Goal: Task Accomplishment & Management: Complete application form

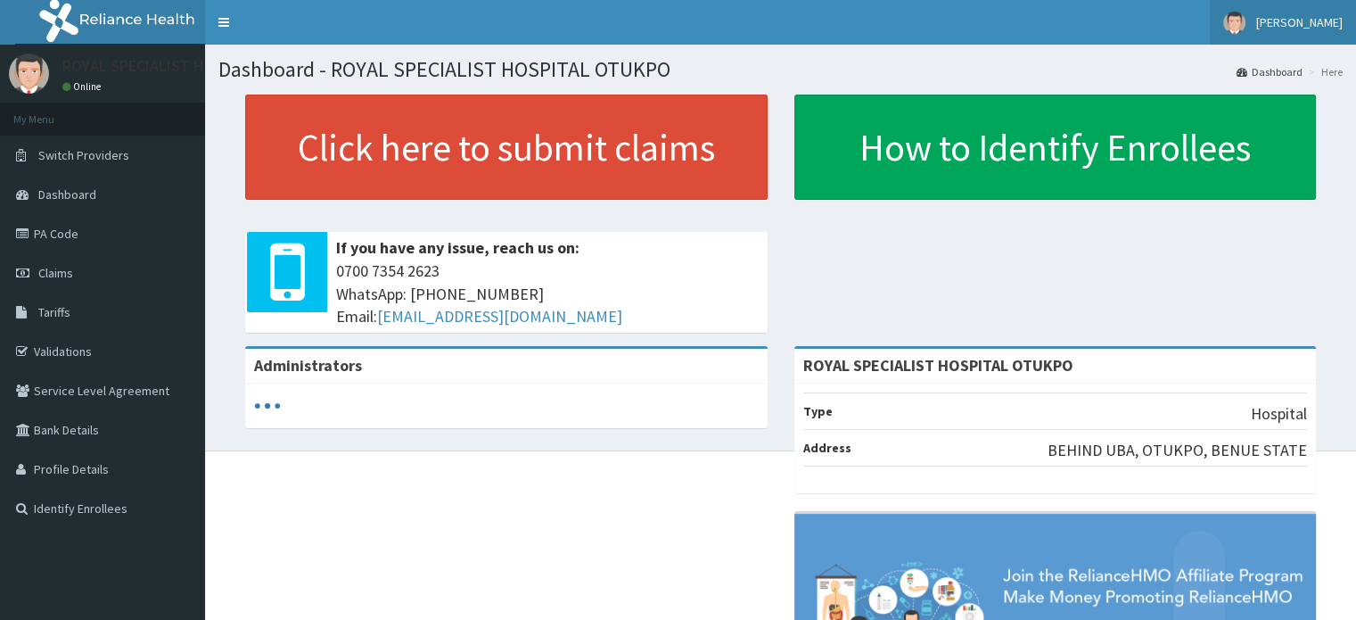
click at [1329, 27] on span "[PERSON_NAME]" at bounding box center [1299, 22] width 86 height 16
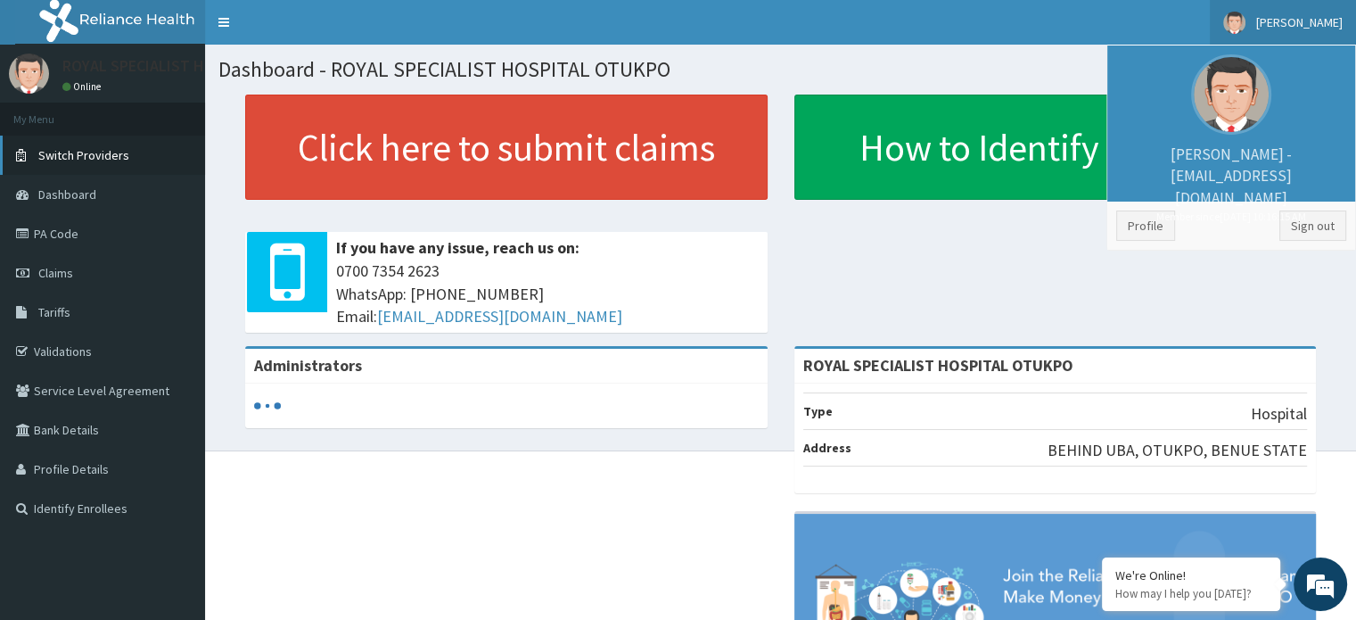
click at [106, 160] on span "Switch Providers" at bounding box center [83, 155] width 91 height 16
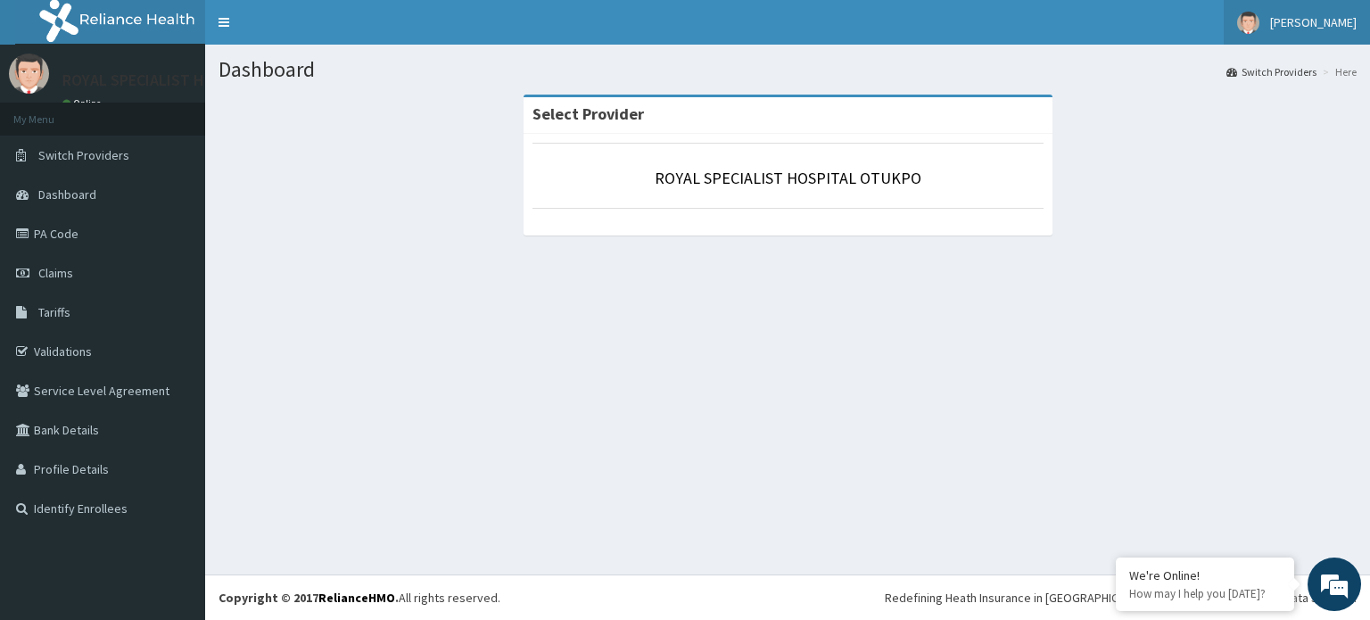
click at [1313, 17] on span "[PERSON_NAME]" at bounding box center [1313, 22] width 86 height 16
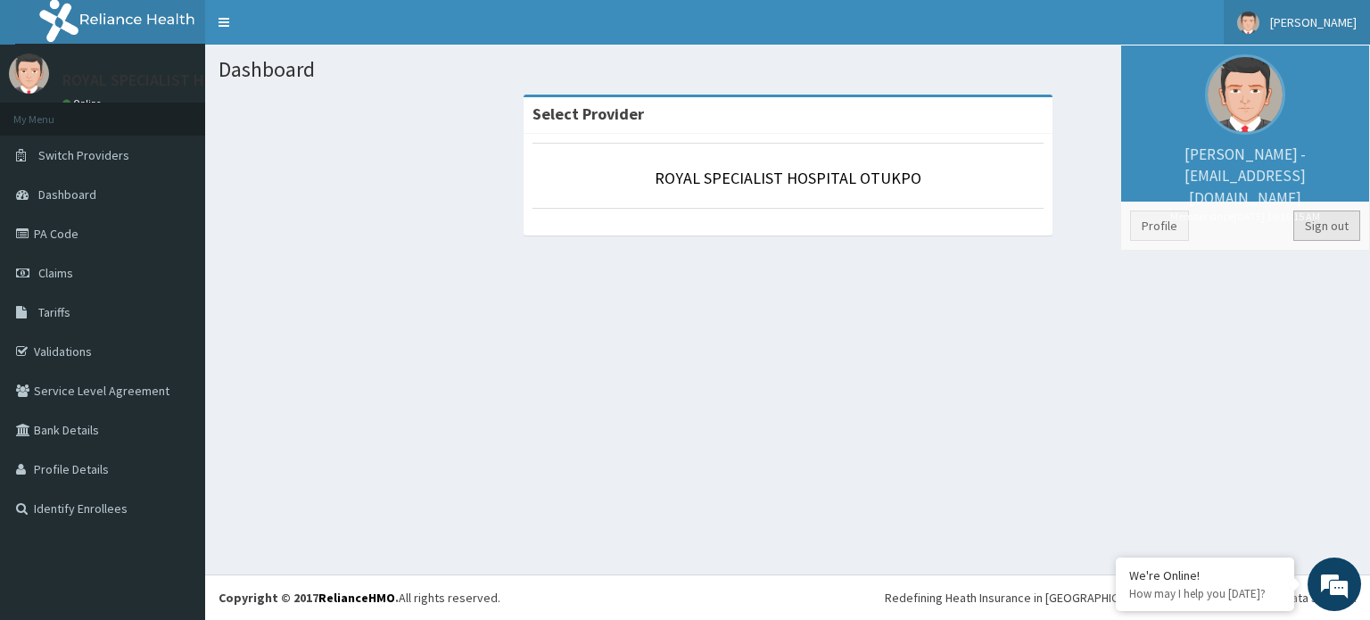
click at [1330, 217] on link "Sign out" at bounding box center [1326, 225] width 67 height 30
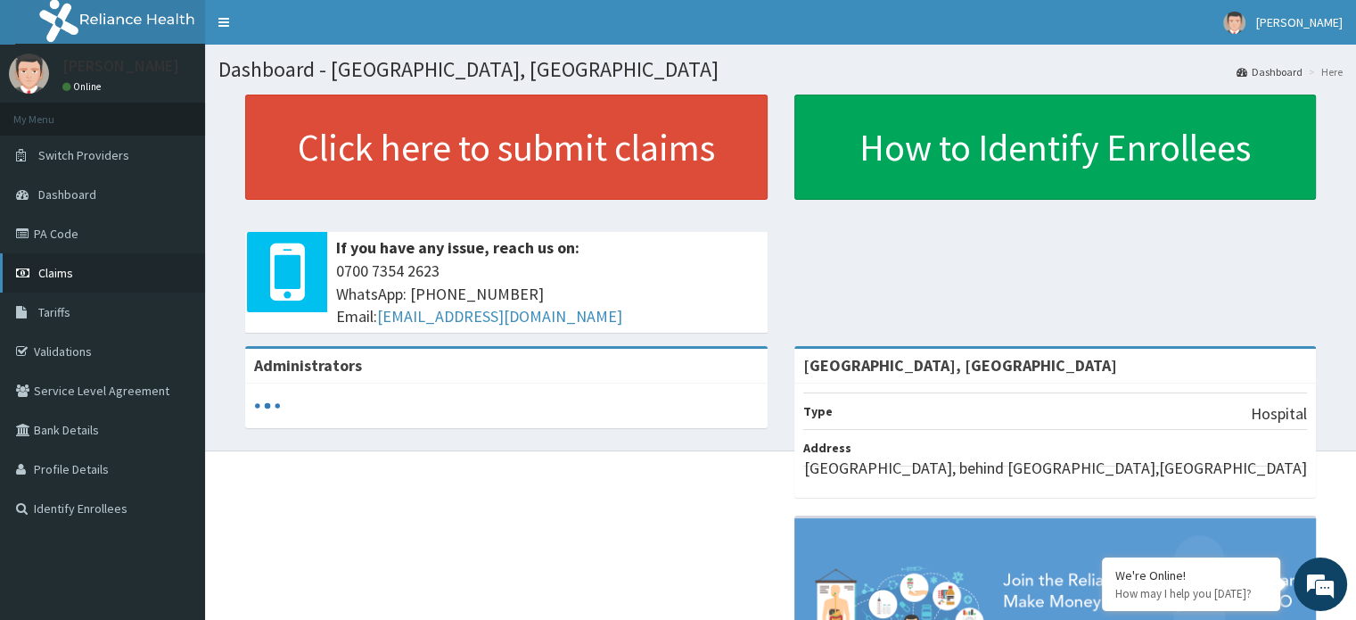
click at [62, 263] on link "Claims" at bounding box center [102, 272] width 205 height 39
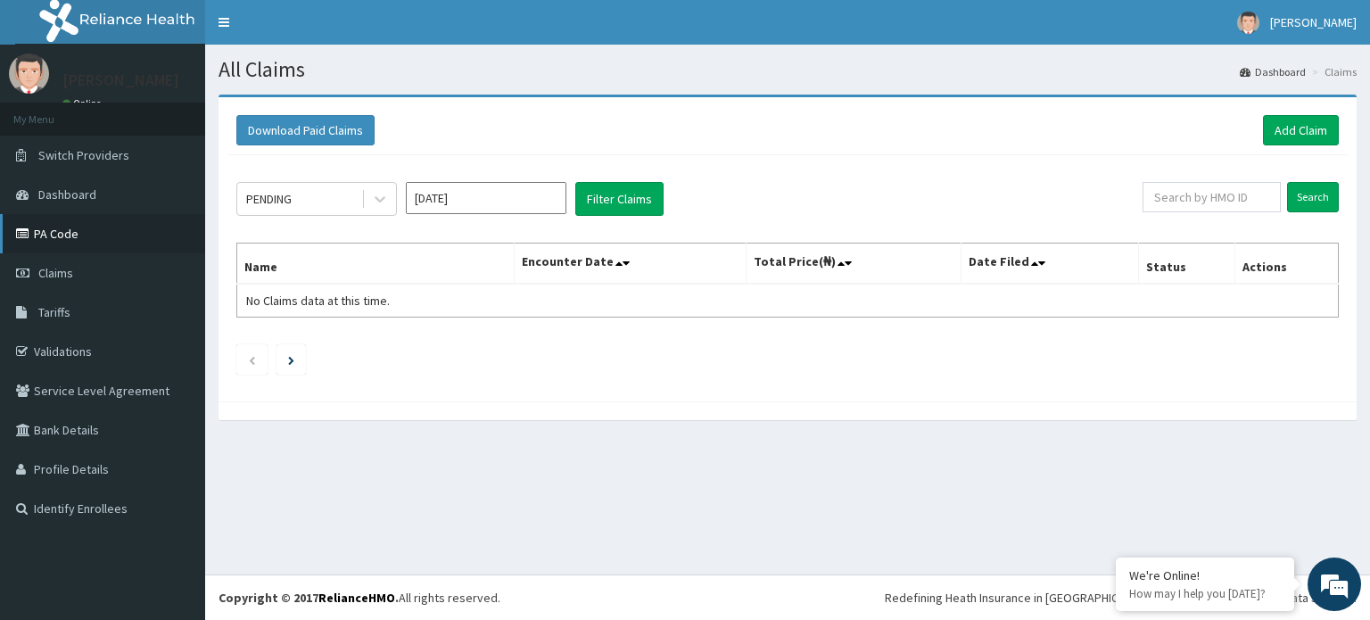
click at [78, 229] on link "PA Code" at bounding box center [102, 233] width 205 height 39
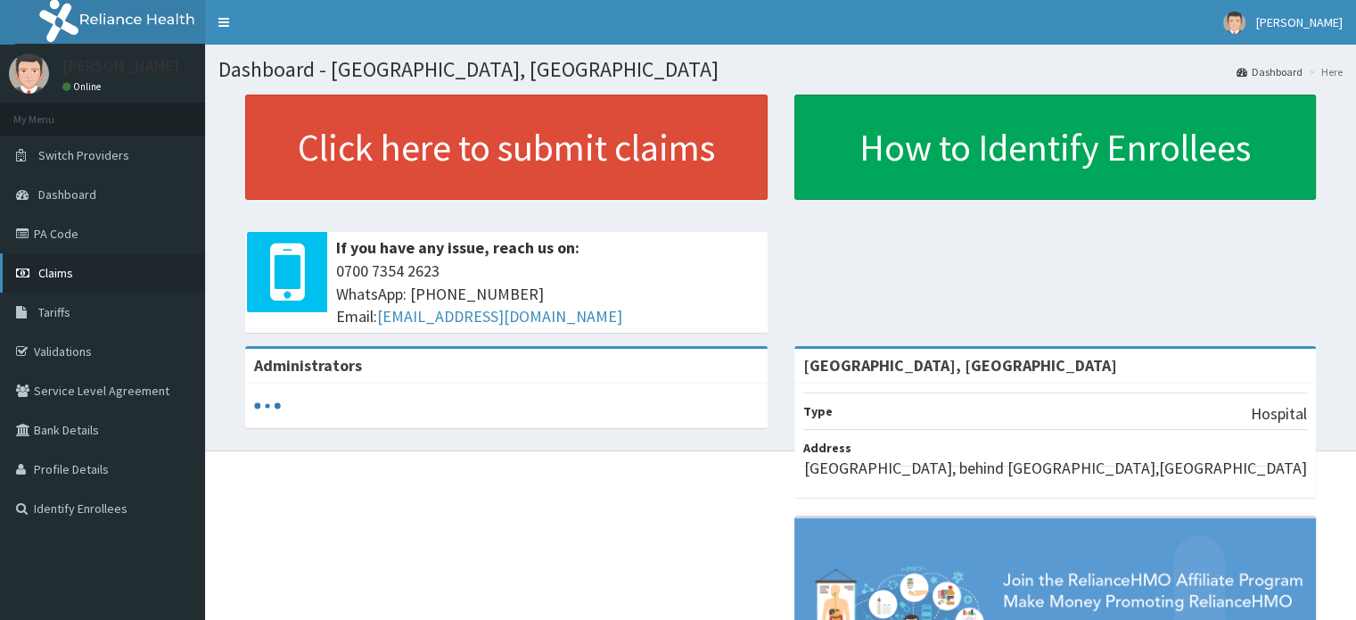
click at [61, 270] on span "Claims" at bounding box center [55, 273] width 35 height 16
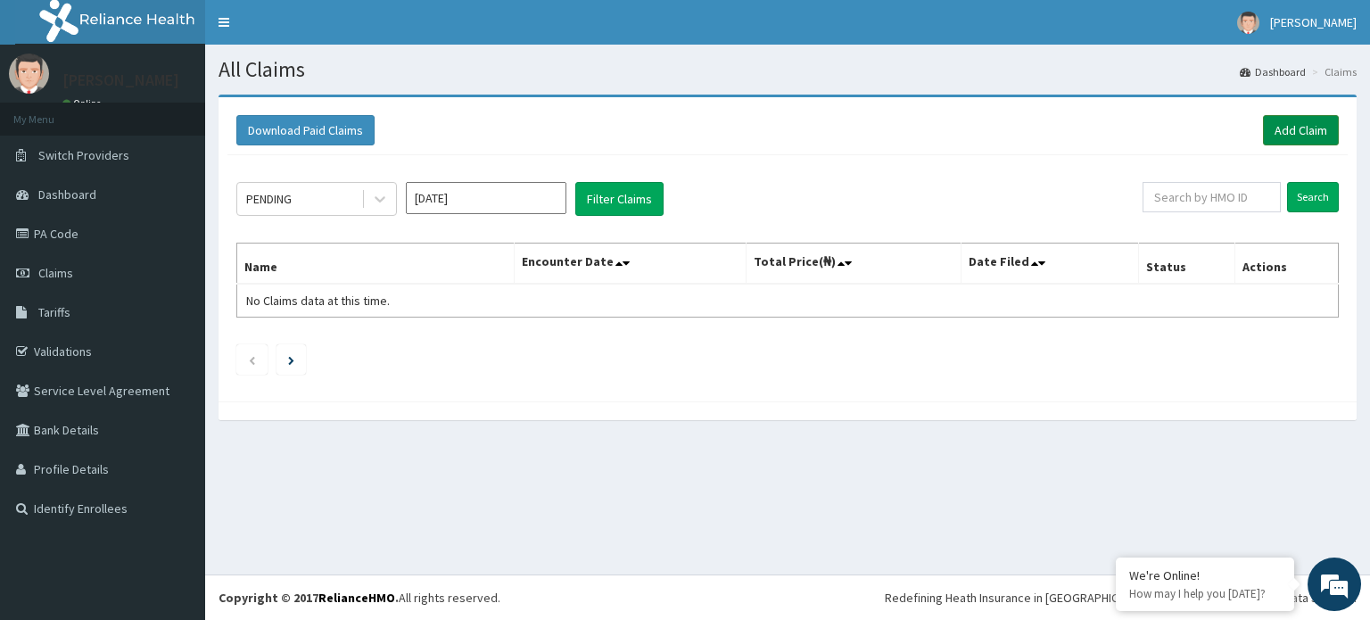
click at [1298, 133] on link "Add Claim" at bounding box center [1301, 130] width 76 height 30
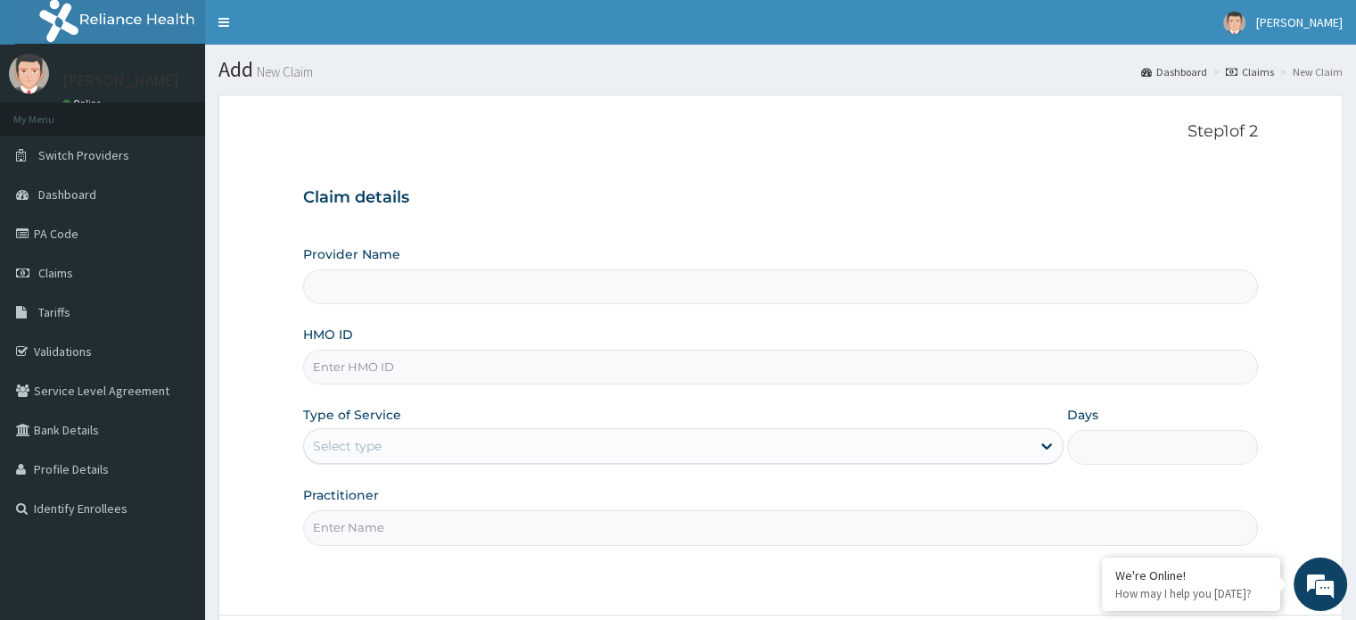
type input "[GEOGRAPHIC_DATA], [GEOGRAPHIC_DATA]"
click at [432, 362] on input "HMO ID" at bounding box center [780, 367] width 954 height 35
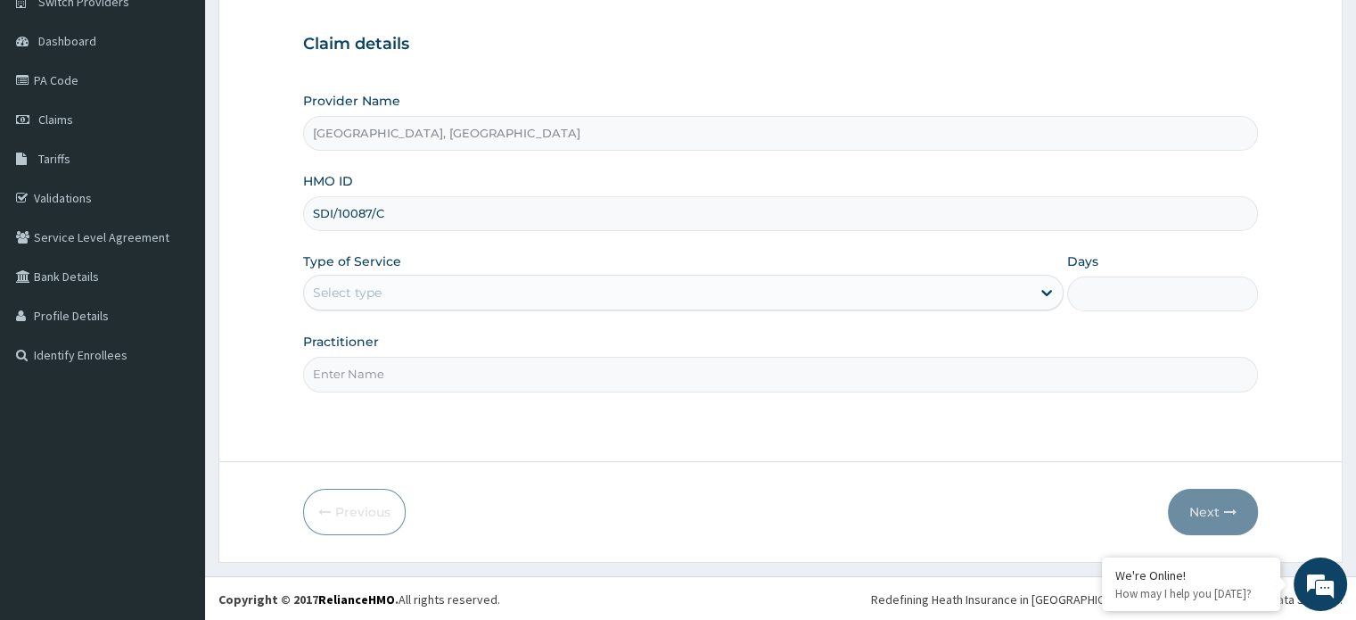
type input "SDI/10087/C"
click at [698, 378] on input "Practitioner" at bounding box center [780, 374] width 954 height 35
type input "BABA"
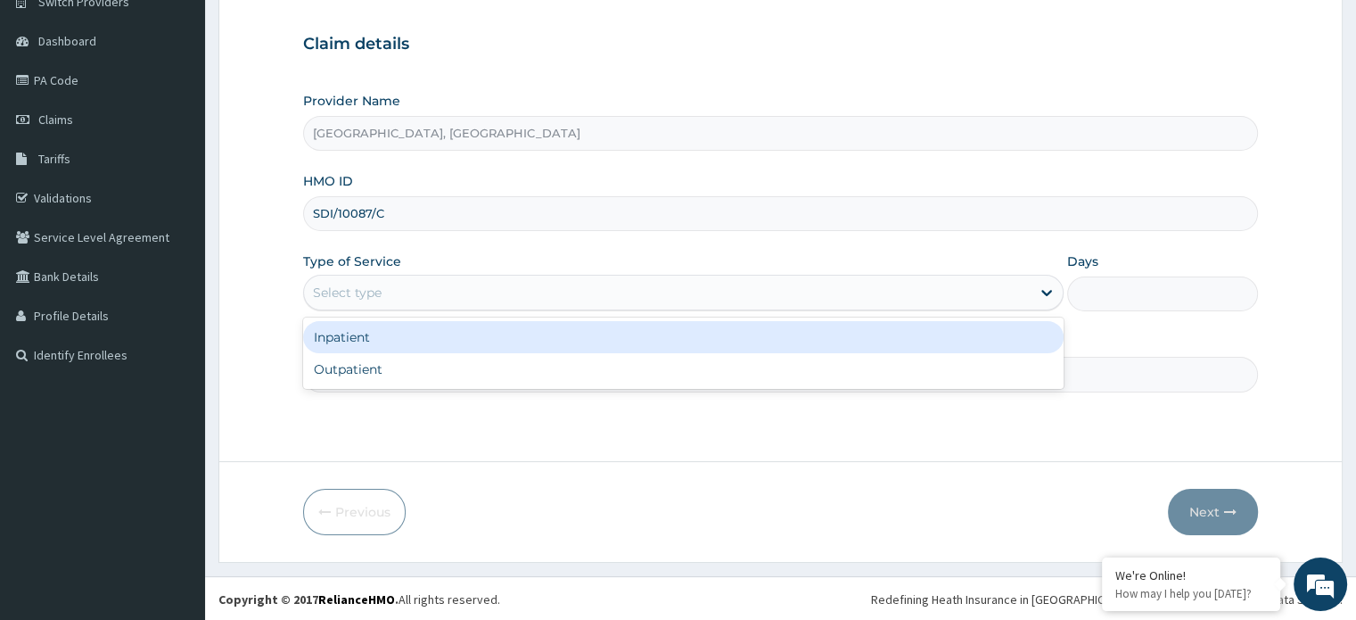
click at [936, 295] on div "Select type" at bounding box center [667, 292] width 727 height 29
click at [699, 341] on div "Inpatient" at bounding box center [683, 337] width 761 height 32
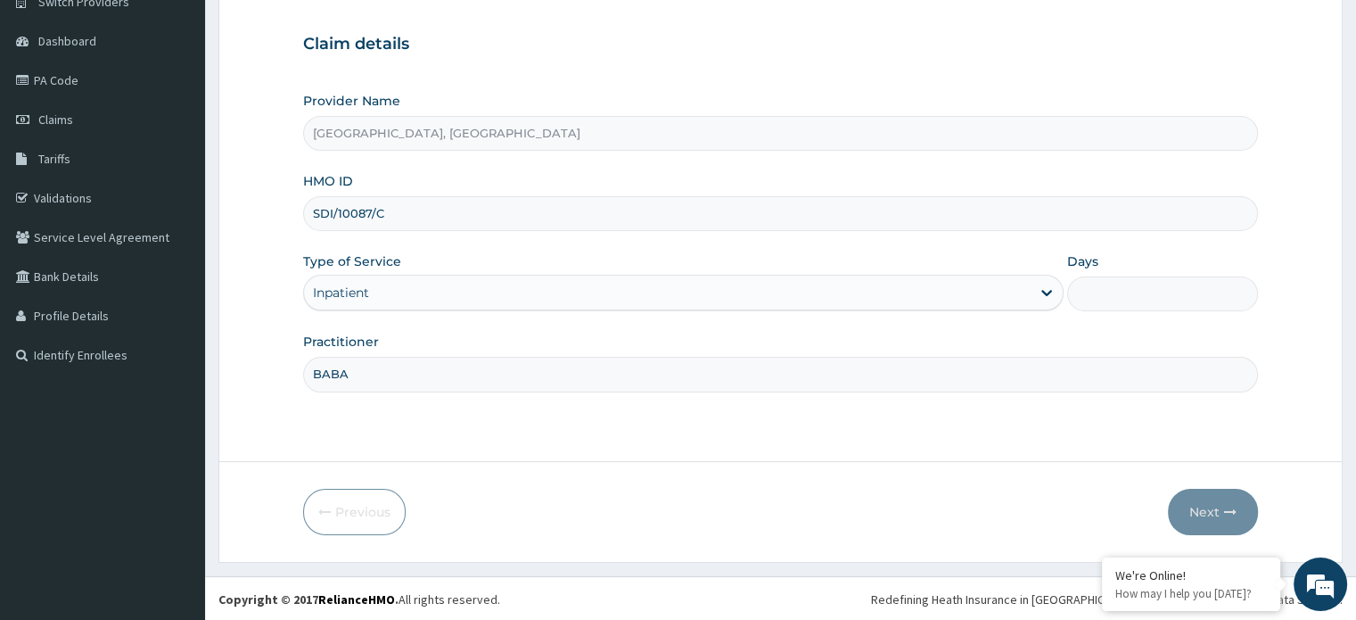
click at [1209, 534] on form "Step 1 of 2 Claim details Provider Name Royal Specialist Hospital, Maiduguri HM…" at bounding box center [780, 251] width 1124 height 621
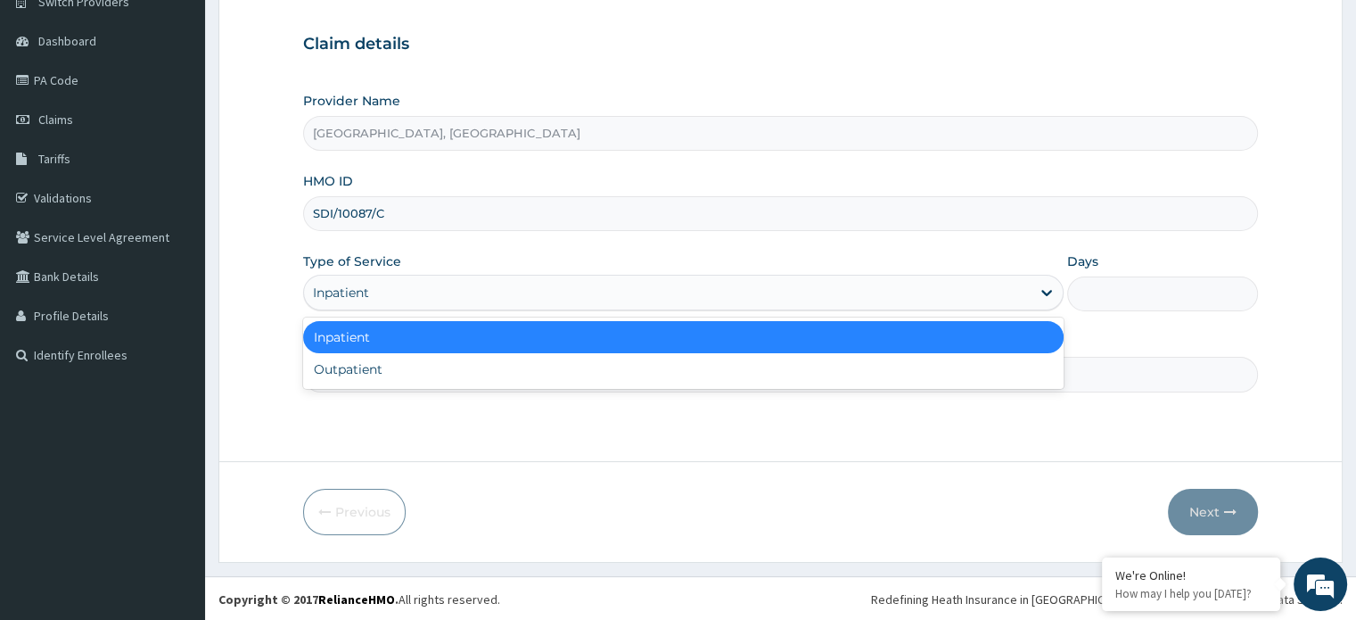
click at [691, 287] on div "Inpatient" at bounding box center [667, 292] width 727 height 29
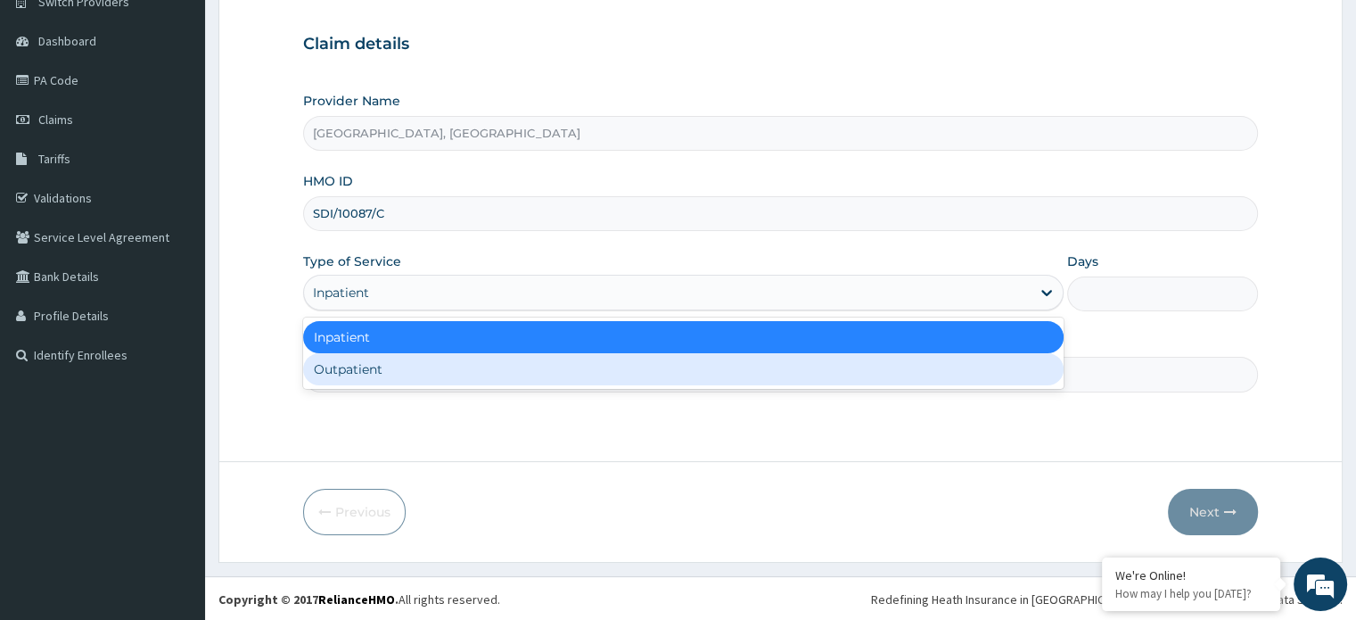
click at [617, 359] on div "Outpatient" at bounding box center [683, 369] width 761 height 32
type input "1"
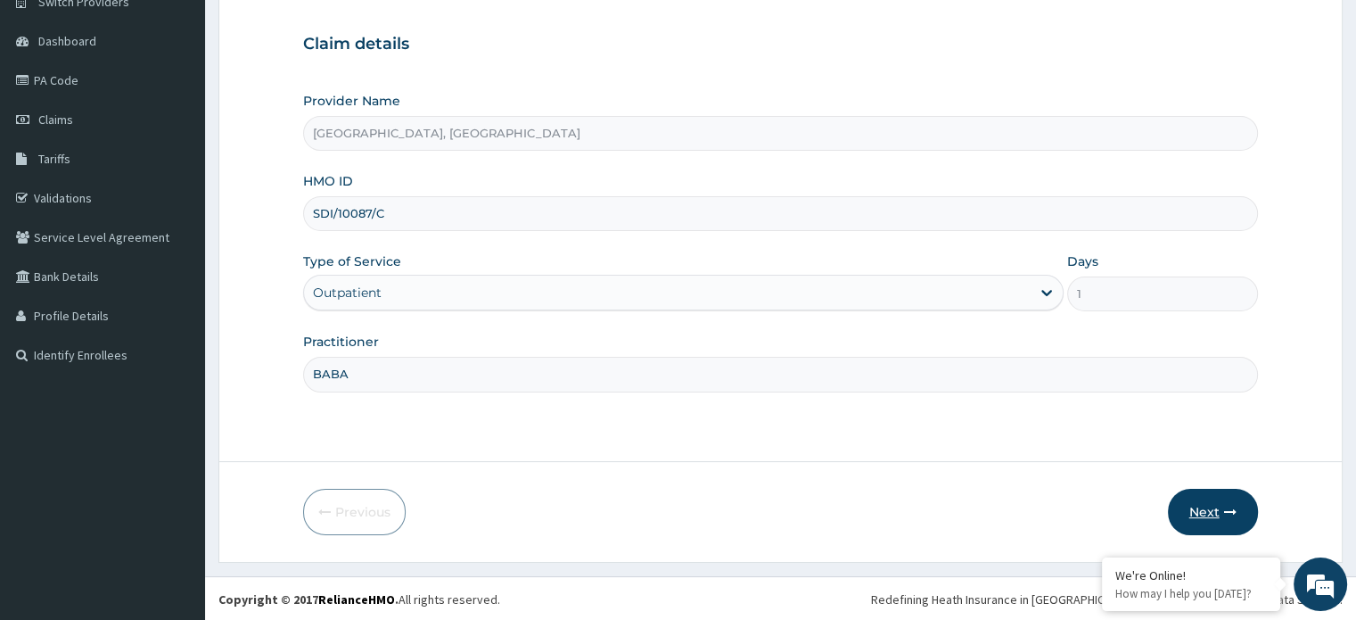
click at [1223, 521] on button "Next" at bounding box center [1213, 512] width 90 height 46
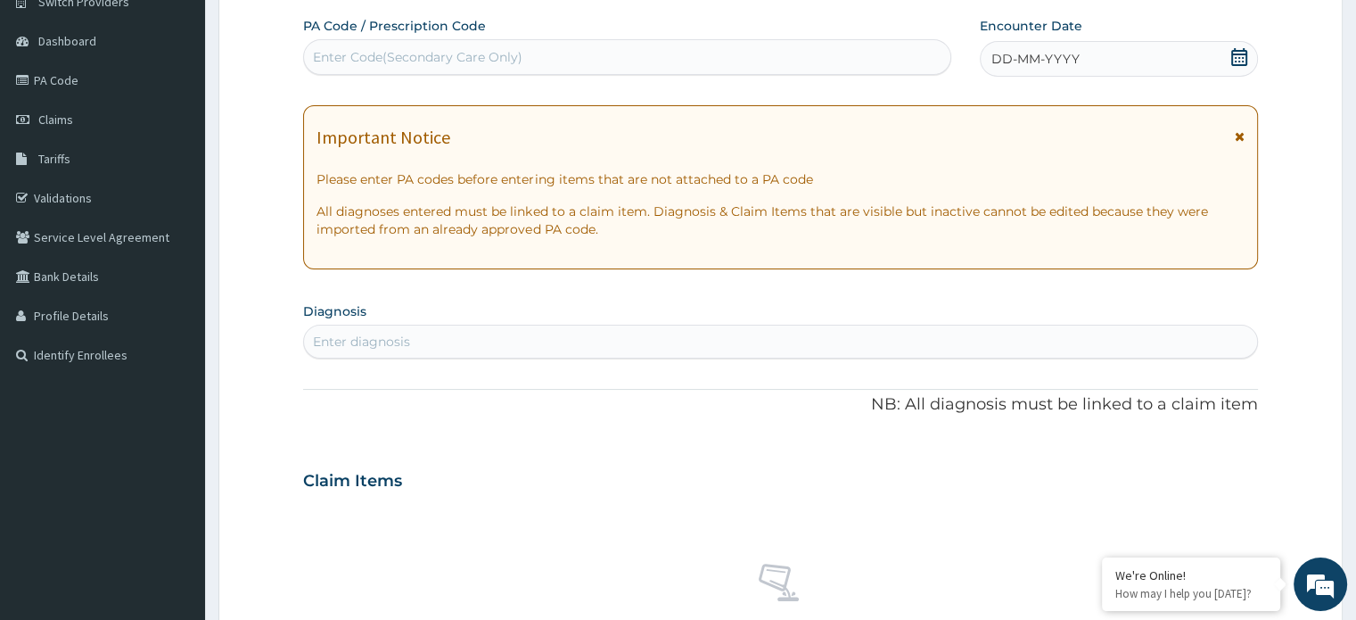
click at [669, 48] on div "Enter Code(Secondary Care Only)" at bounding box center [627, 57] width 646 height 29
paste input "PA/369FD8"
type input "PA/369FD8"
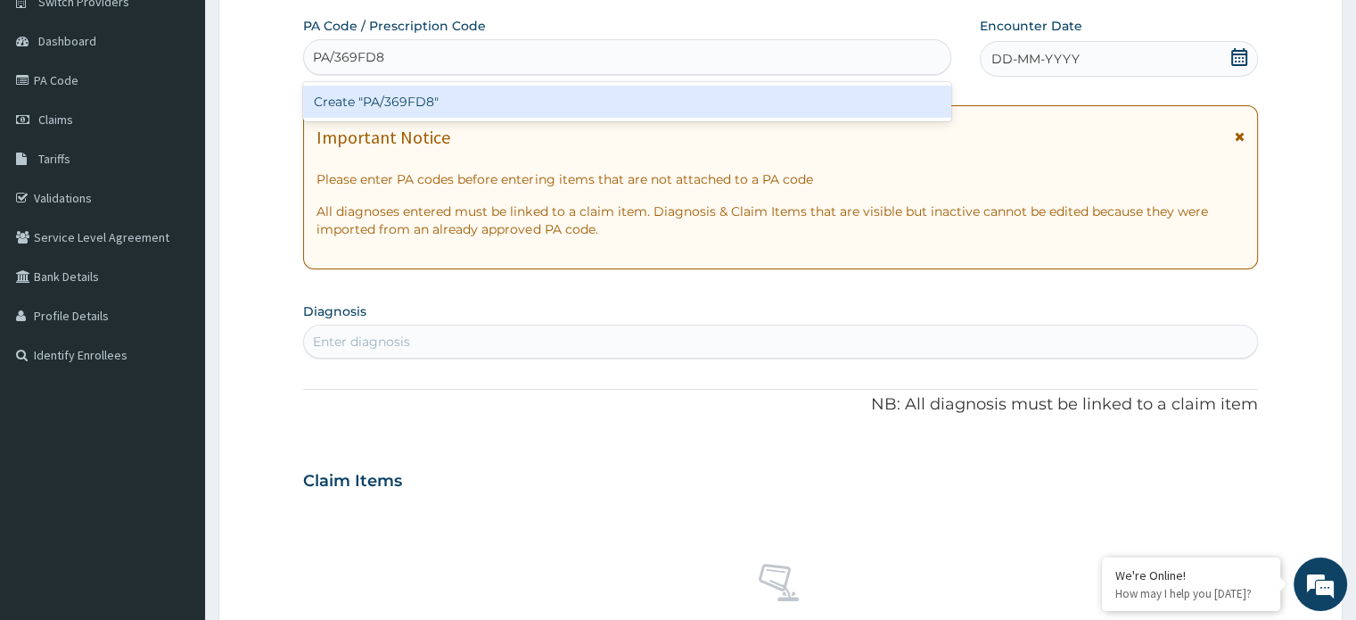
click at [582, 100] on div "Create "PA/369FD8"" at bounding box center [627, 102] width 648 height 32
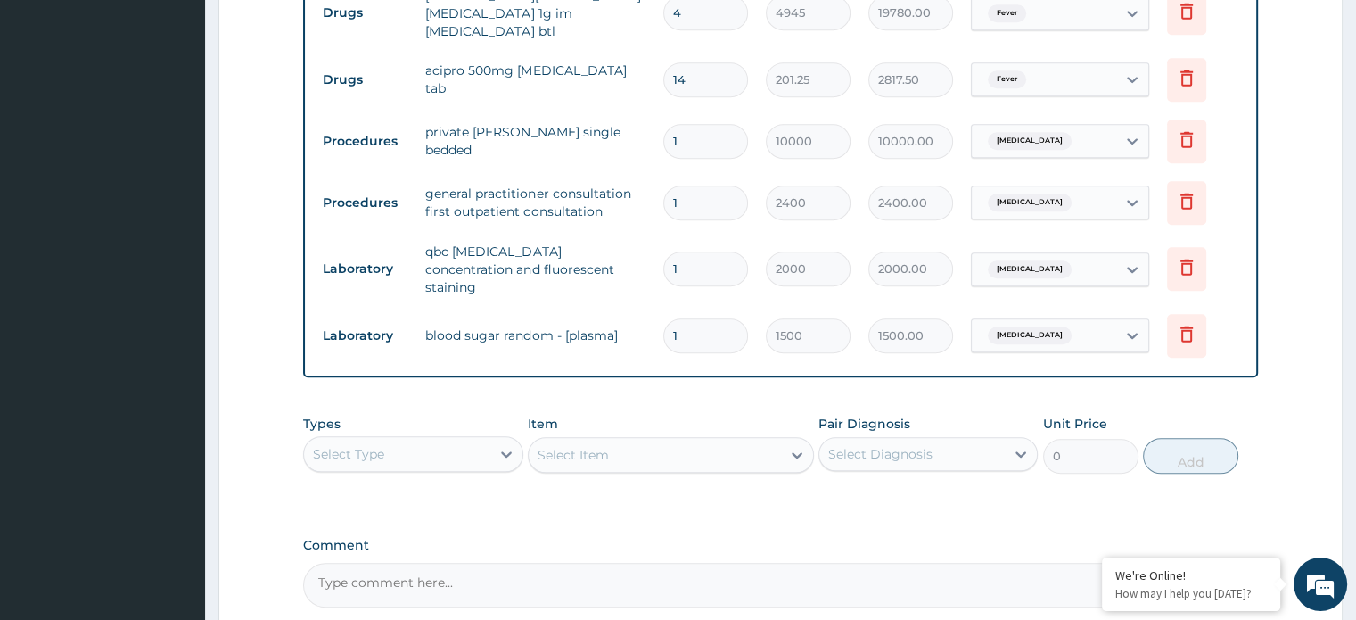
scroll to position [1342, 0]
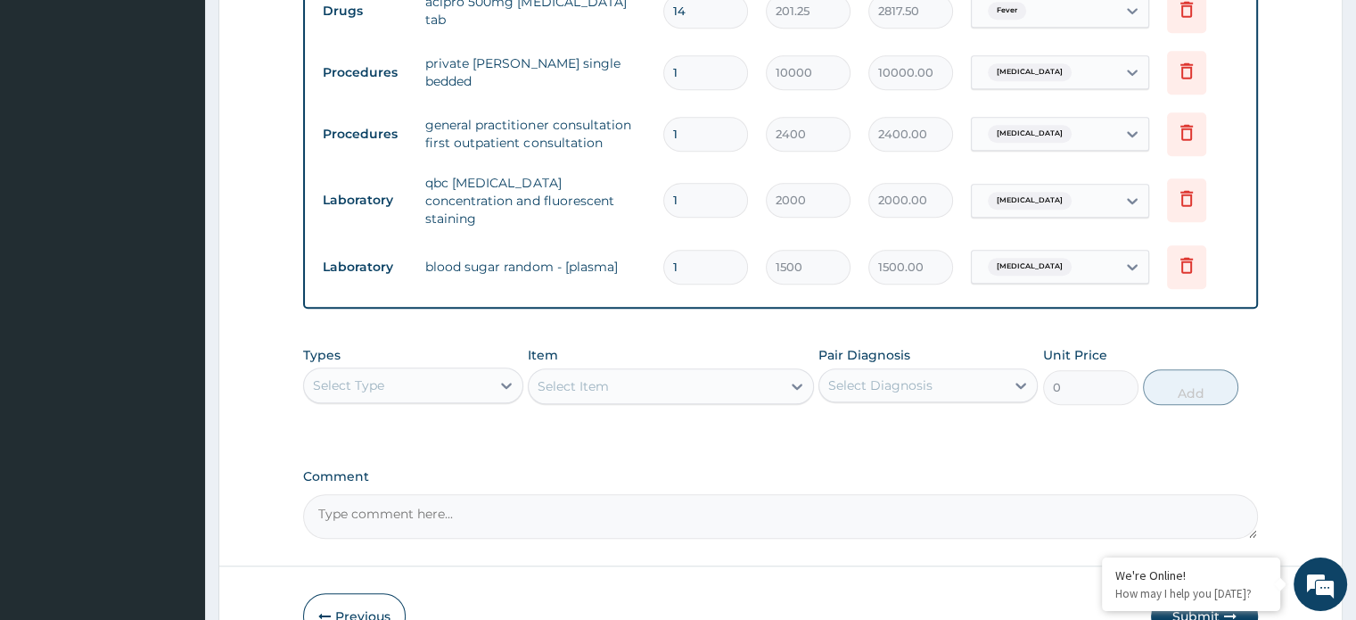
click at [1214, 593] on button "Submit" at bounding box center [1204, 616] width 107 height 46
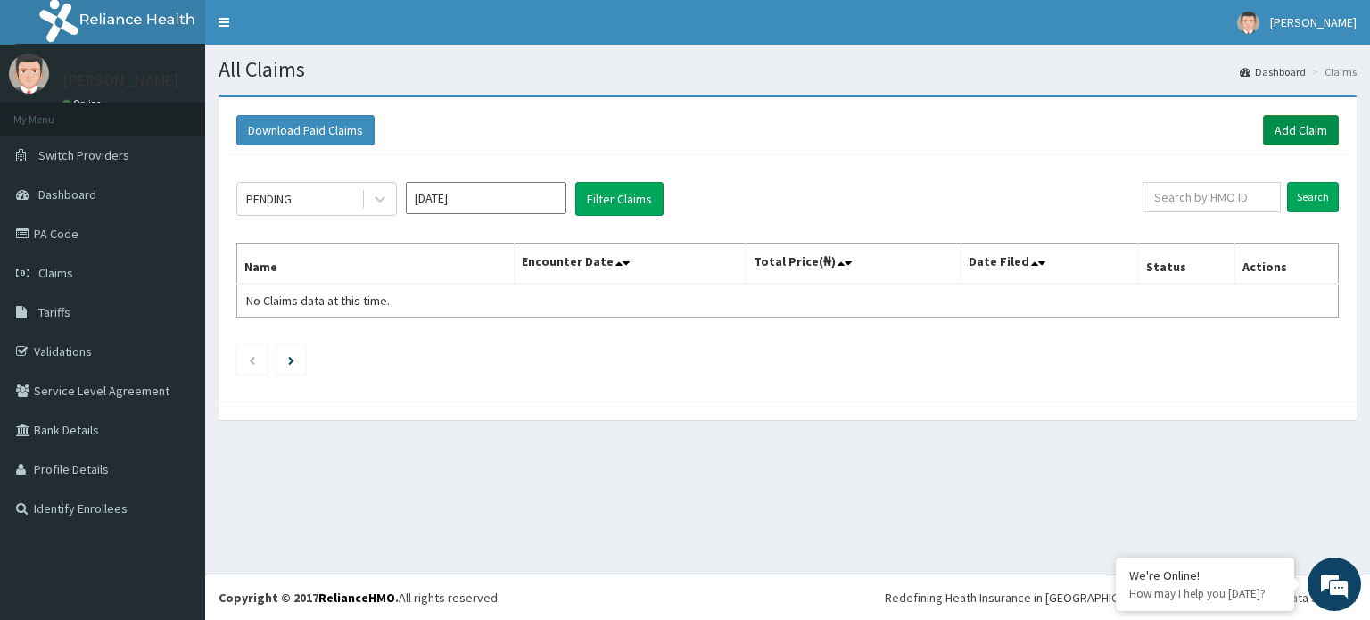
click at [1313, 128] on link "Add Claim" at bounding box center [1301, 130] width 76 height 30
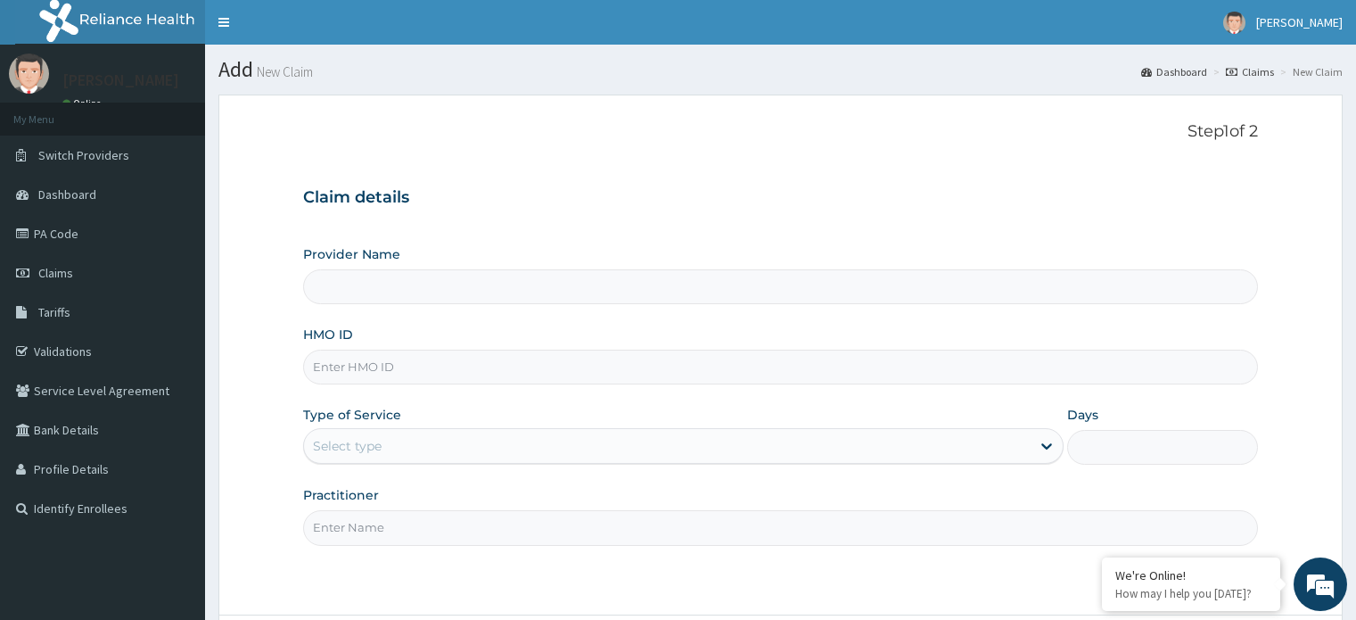
type input "[GEOGRAPHIC_DATA], [GEOGRAPHIC_DATA]"
click at [432, 357] on input "HMO ID" at bounding box center [780, 367] width 954 height 35
paste input "SDI/10118/B"
type input "SDI/10118/B"
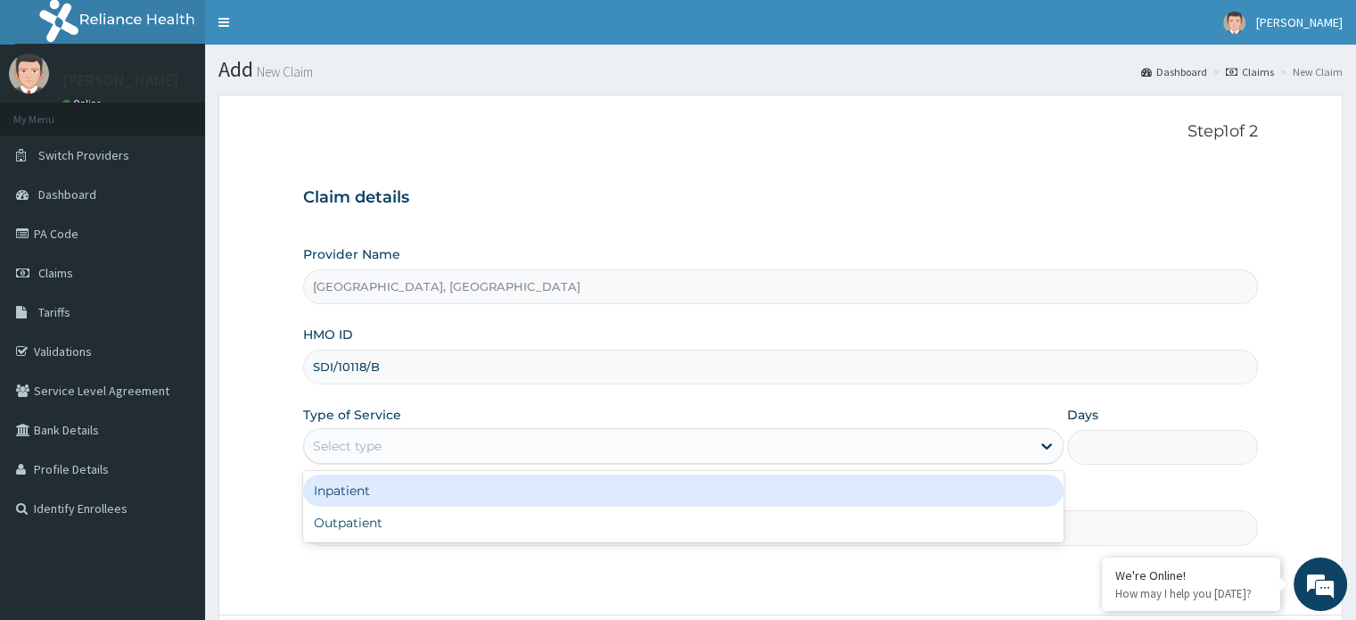
click at [386, 456] on div "Select type" at bounding box center [667, 446] width 727 height 29
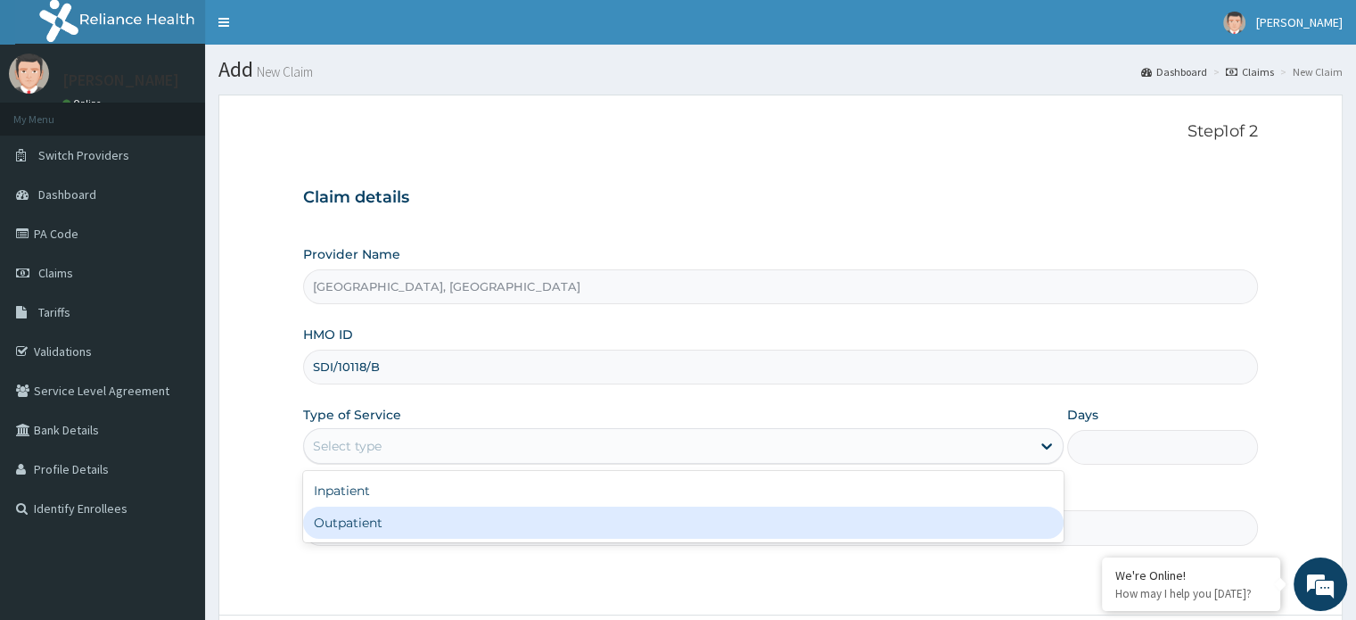
click at [382, 520] on div "Outpatient" at bounding box center [683, 522] width 761 height 32
type input "1"
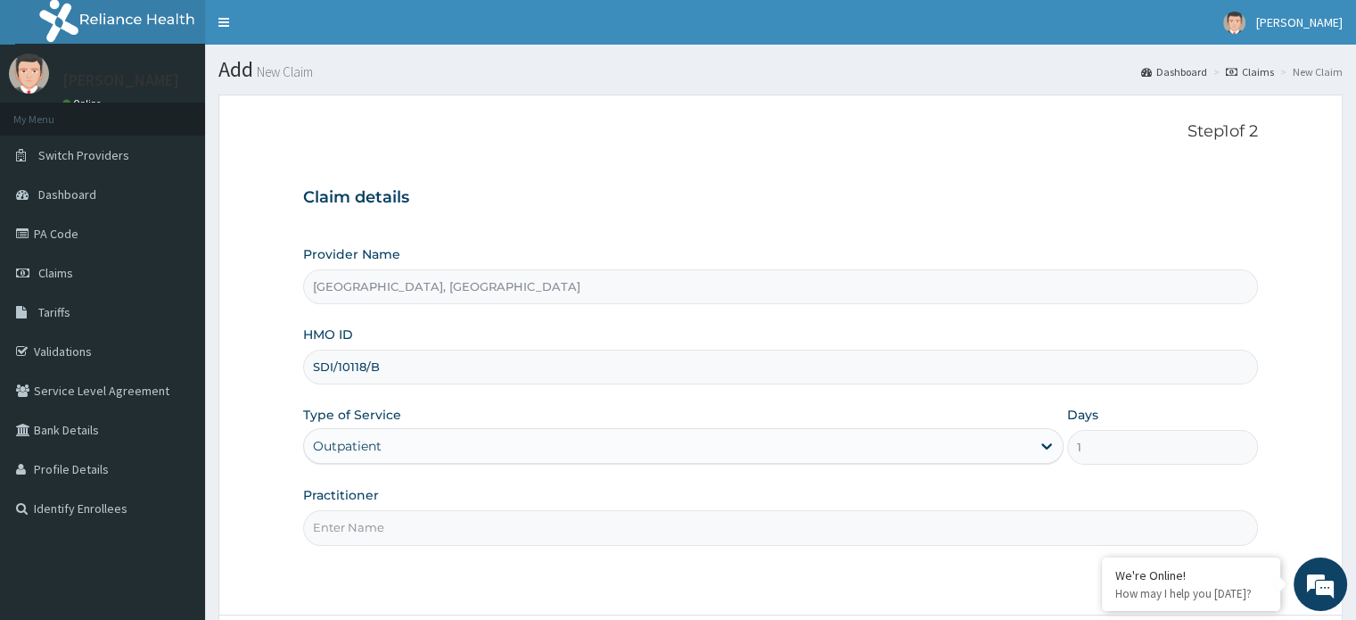
click at [388, 520] on input "Practitioner" at bounding box center [780, 527] width 954 height 35
type input "BABA"
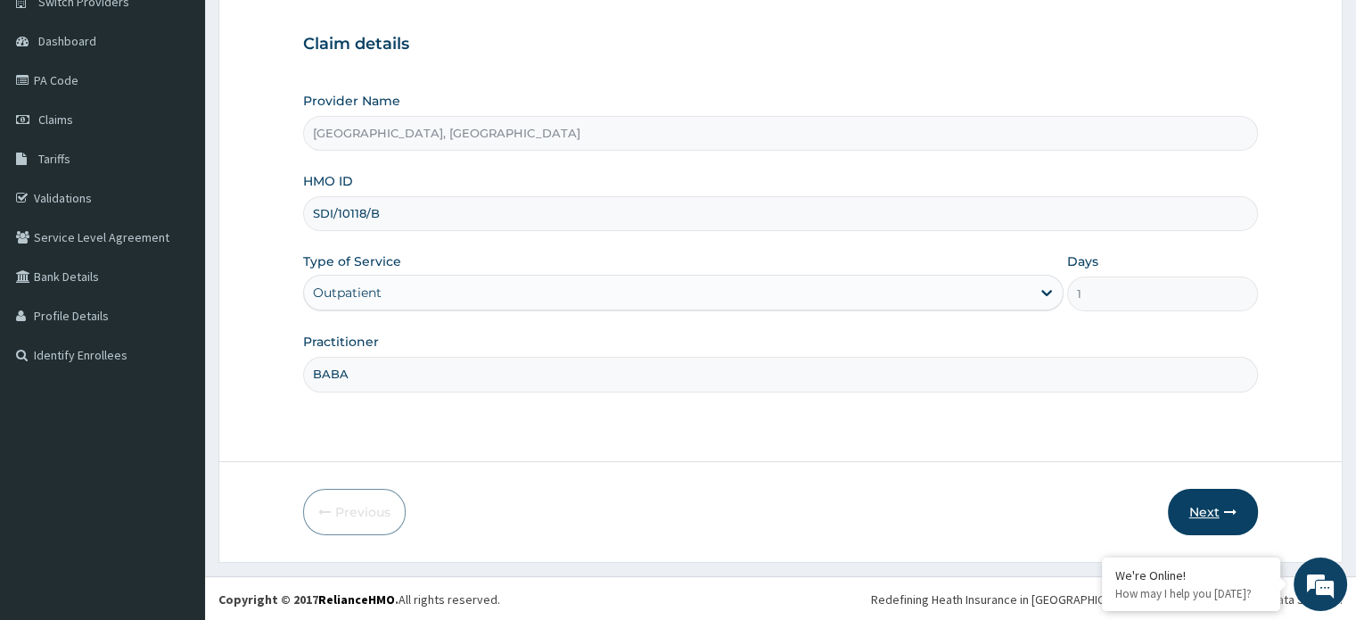
click at [1222, 517] on button "Next" at bounding box center [1213, 512] width 90 height 46
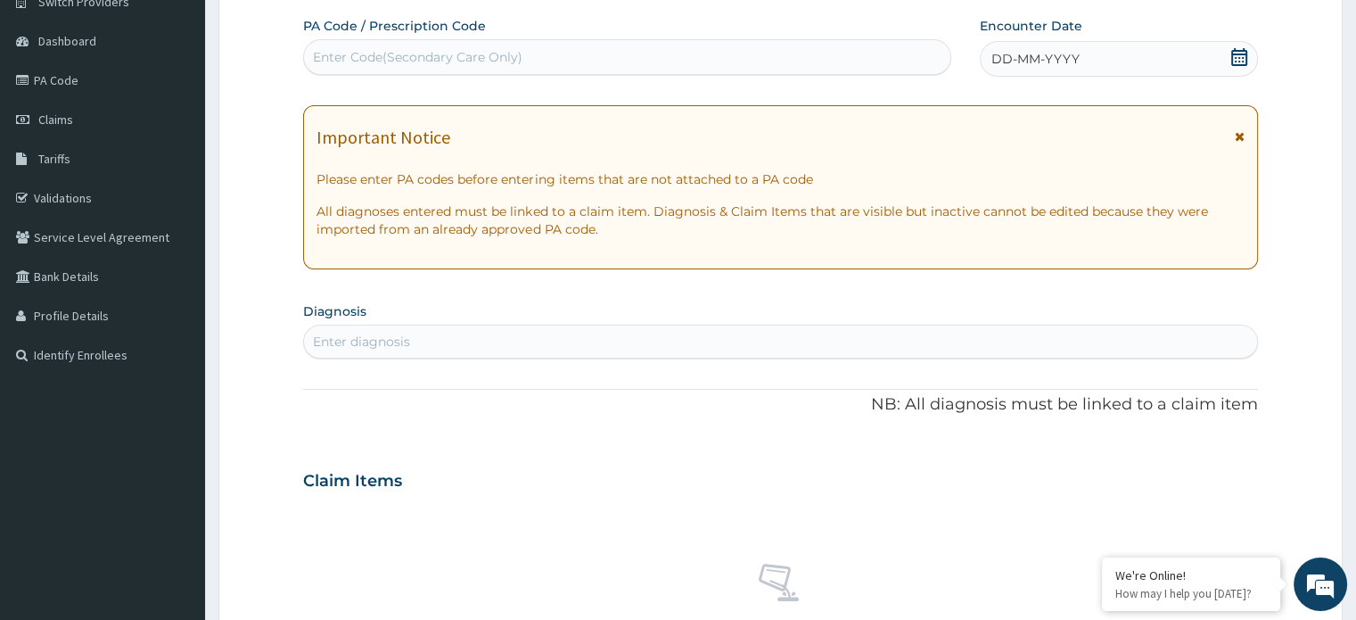
click at [456, 61] on div "Enter Code(Secondary Care Only)" at bounding box center [418, 57] width 210 height 18
paste input "PA/1521A4"
type input "PA/1521A4"
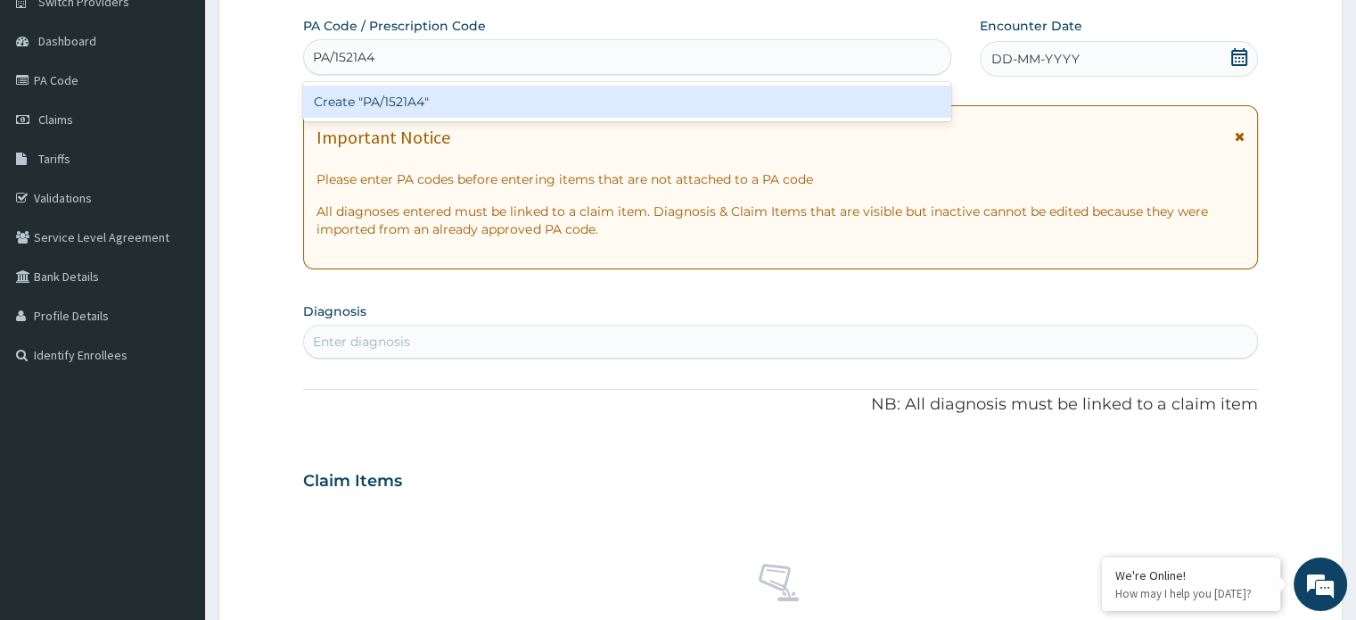
click at [441, 98] on div "Create "PA/1521A4"" at bounding box center [627, 102] width 648 height 32
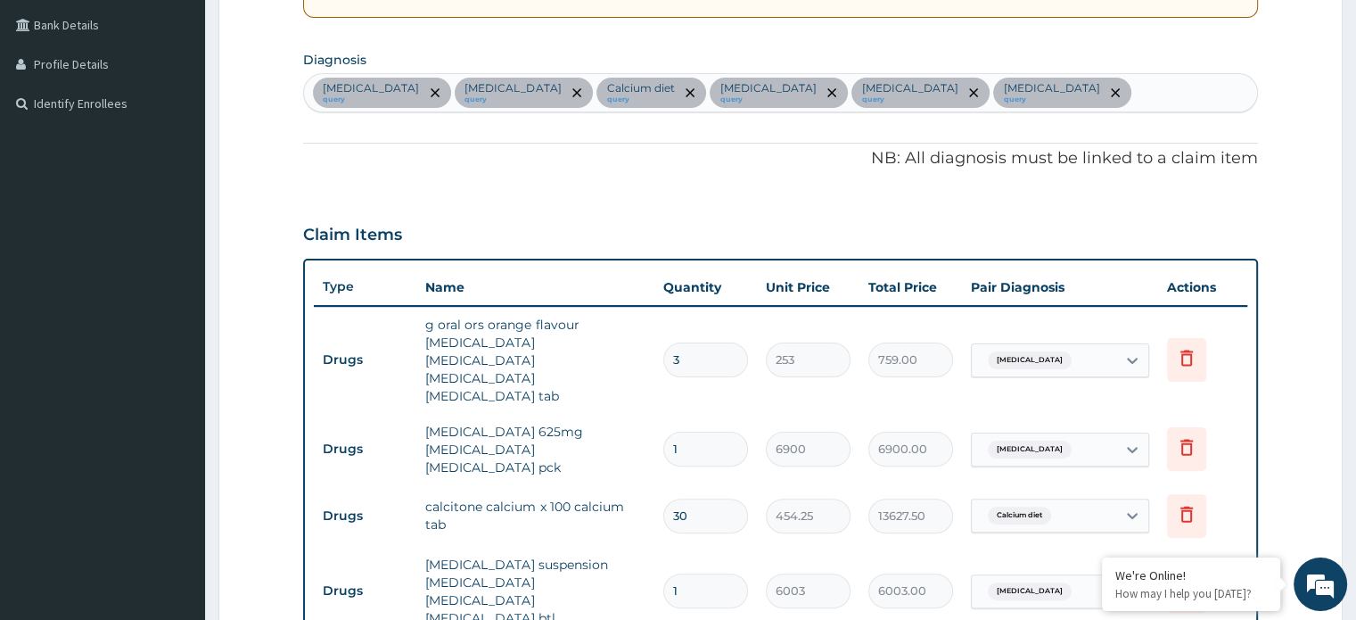
scroll to position [1150, 0]
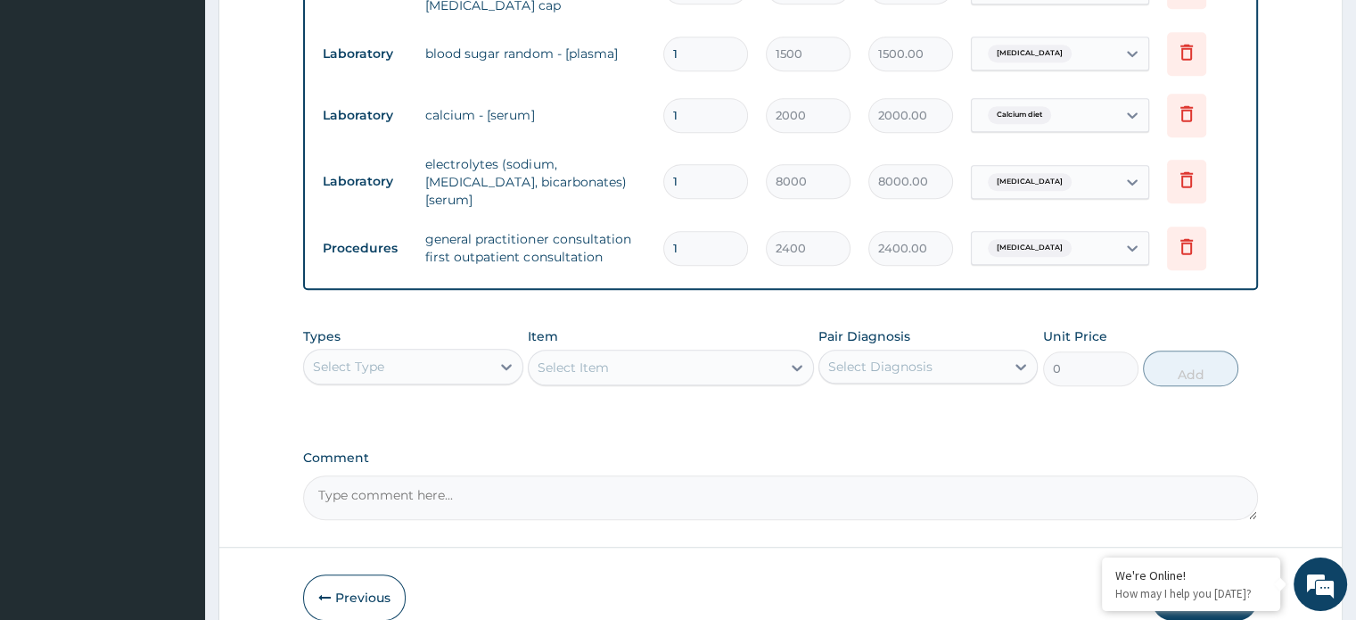
click at [1203, 574] on button "Submit" at bounding box center [1204, 597] width 107 height 46
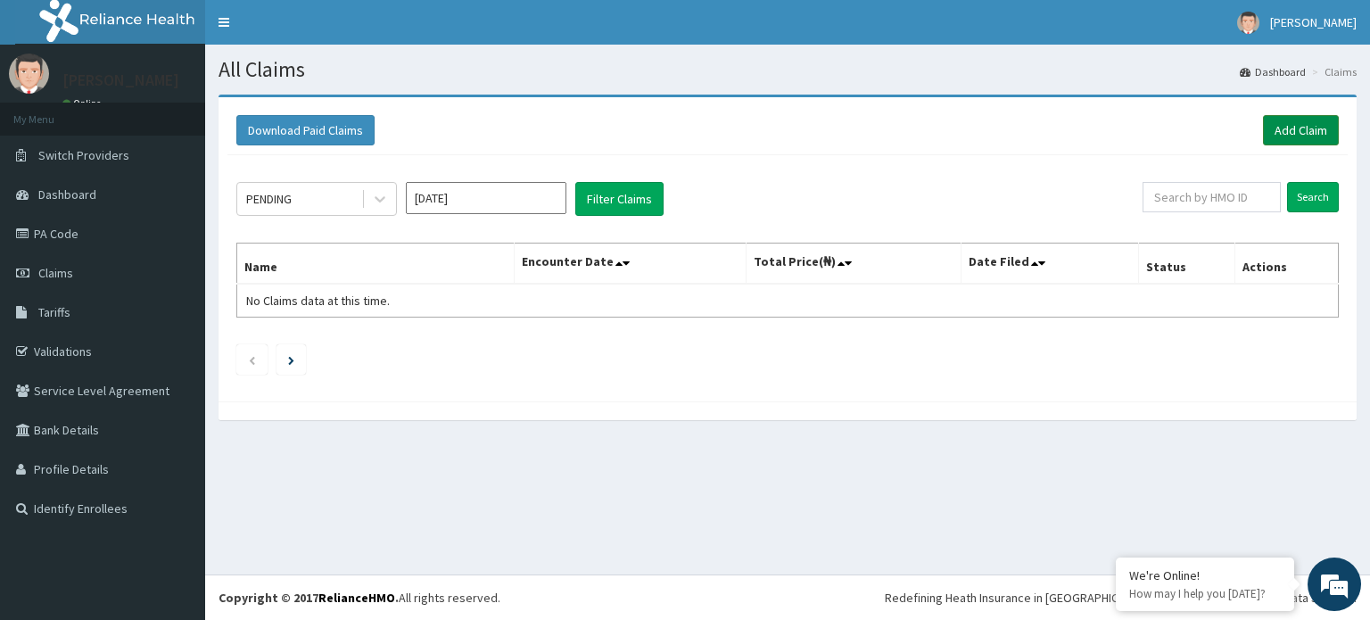
click at [1311, 128] on link "Add Claim" at bounding box center [1301, 130] width 76 height 30
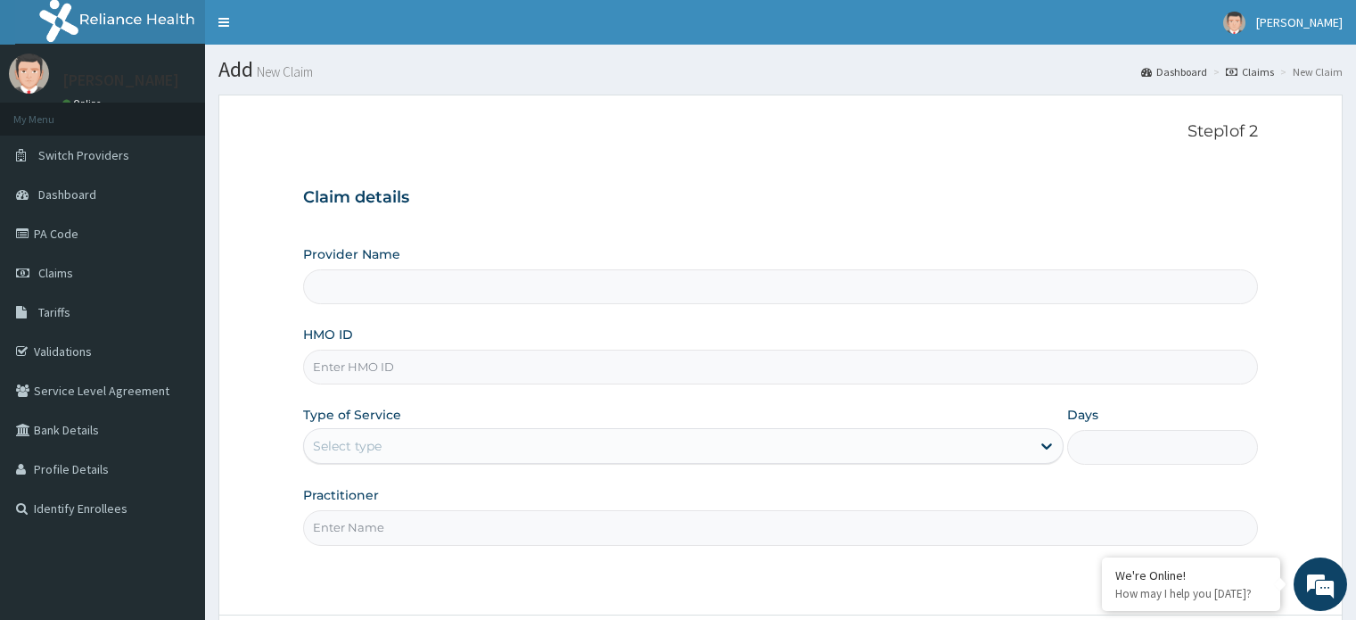
type input "[GEOGRAPHIC_DATA], [GEOGRAPHIC_DATA]"
click at [413, 374] on input "HMO ID" at bounding box center [780, 367] width 954 height 35
paste input "SDI/10028/A"
type input "SDI/10028/A"
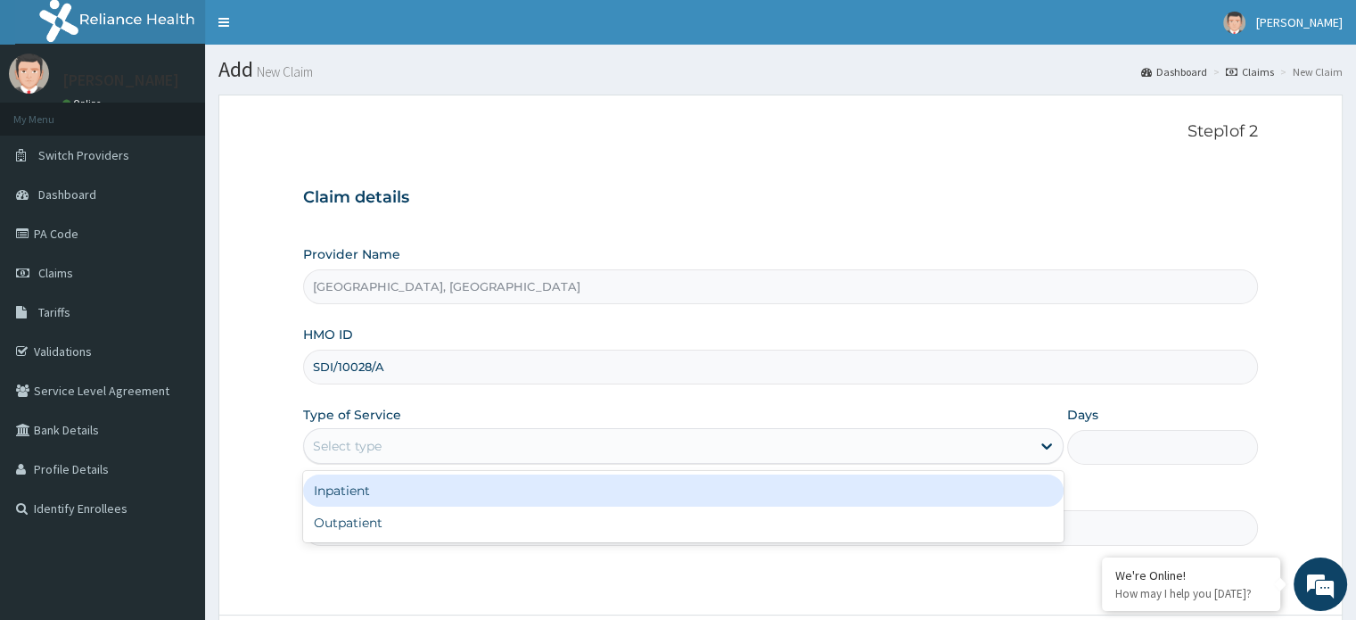
click at [407, 452] on div "Select type" at bounding box center [667, 446] width 727 height 29
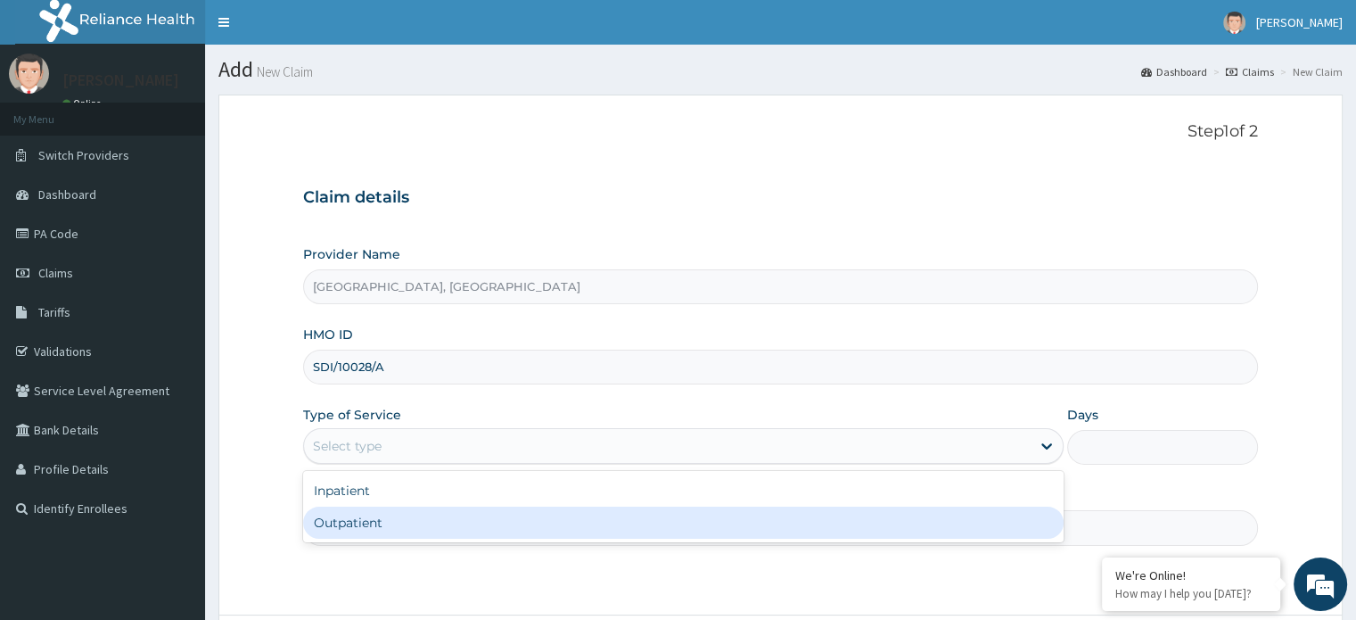
click at [382, 522] on div "Outpatient" at bounding box center [683, 522] width 761 height 32
type input "1"
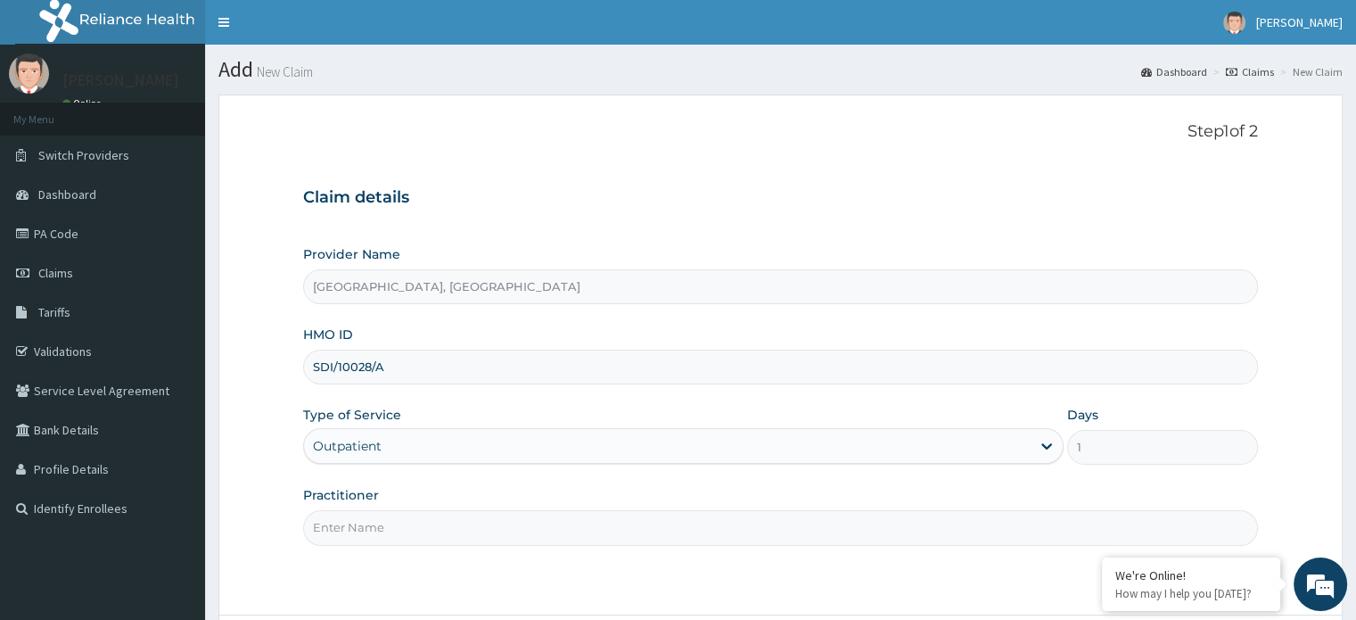
click at [378, 531] on input "Practitioner" at bounding box center [780, 527] width 954 height 35
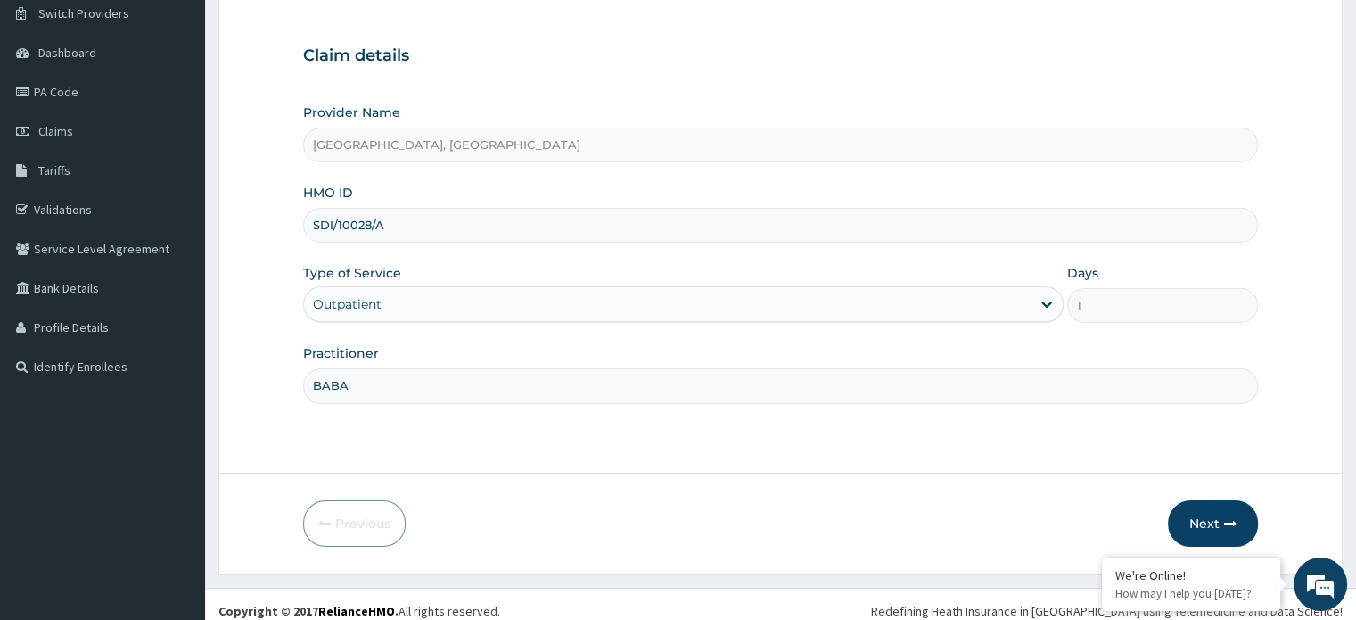
scroll to position [153, 0]
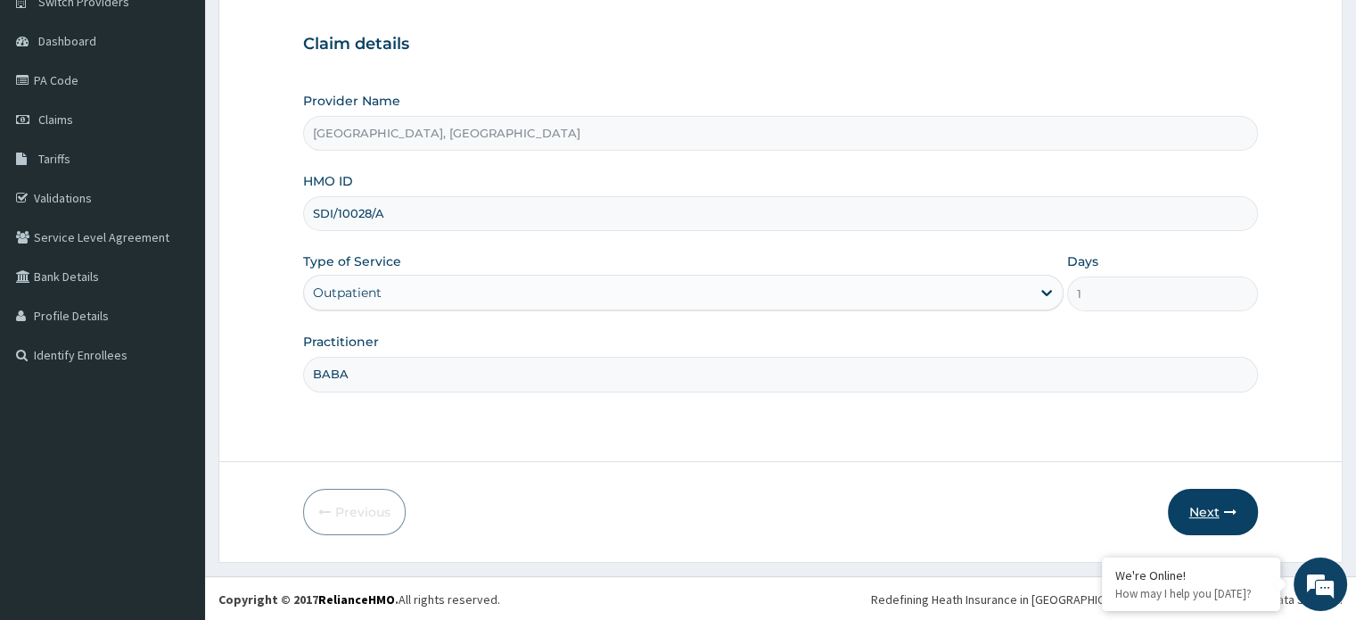
type input "BABA"
click at [1215, 520] on button "Next" at bounding box center [1213, 512] width 90 height 46
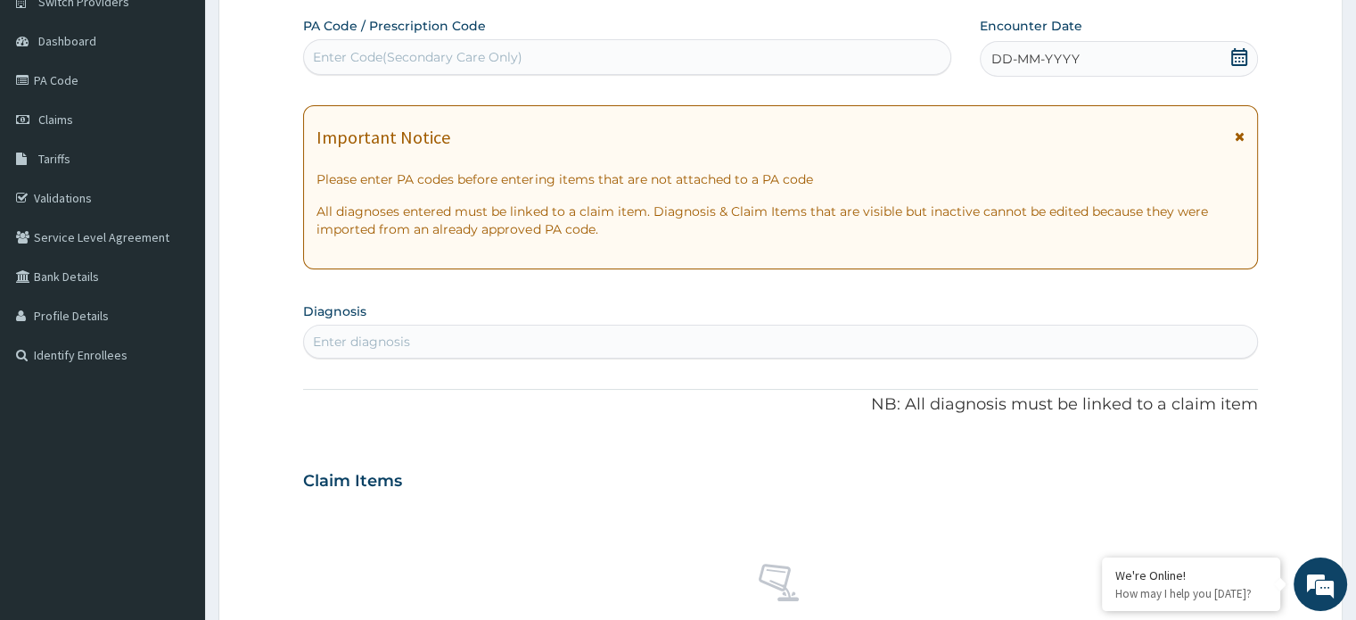
click at [407, 62] on div "Enter Code(Secondary Care Only)" at bounding box center [418, 57] width 210 height 18
paste input "PA/2FBEF7"
type input "PA/2FBEF7"
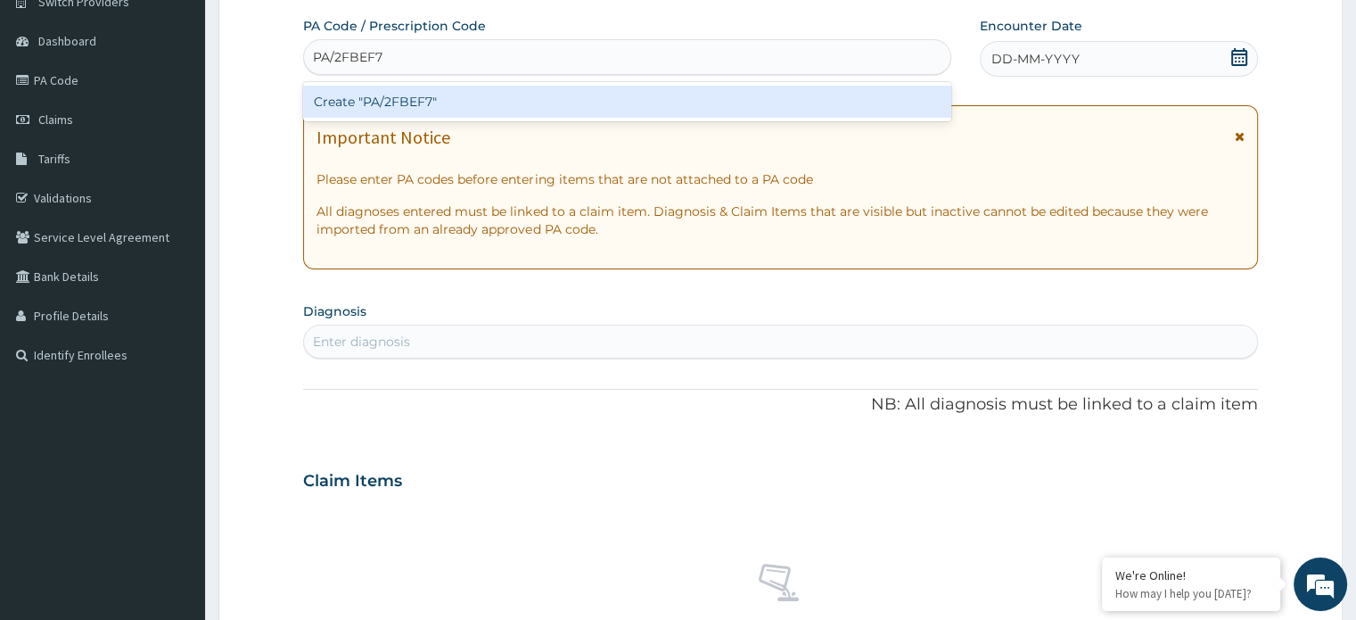
click at [406, 99] on div "Create "PA/2FBEF7"" at bounding box center [627, 102] width 648 height 32
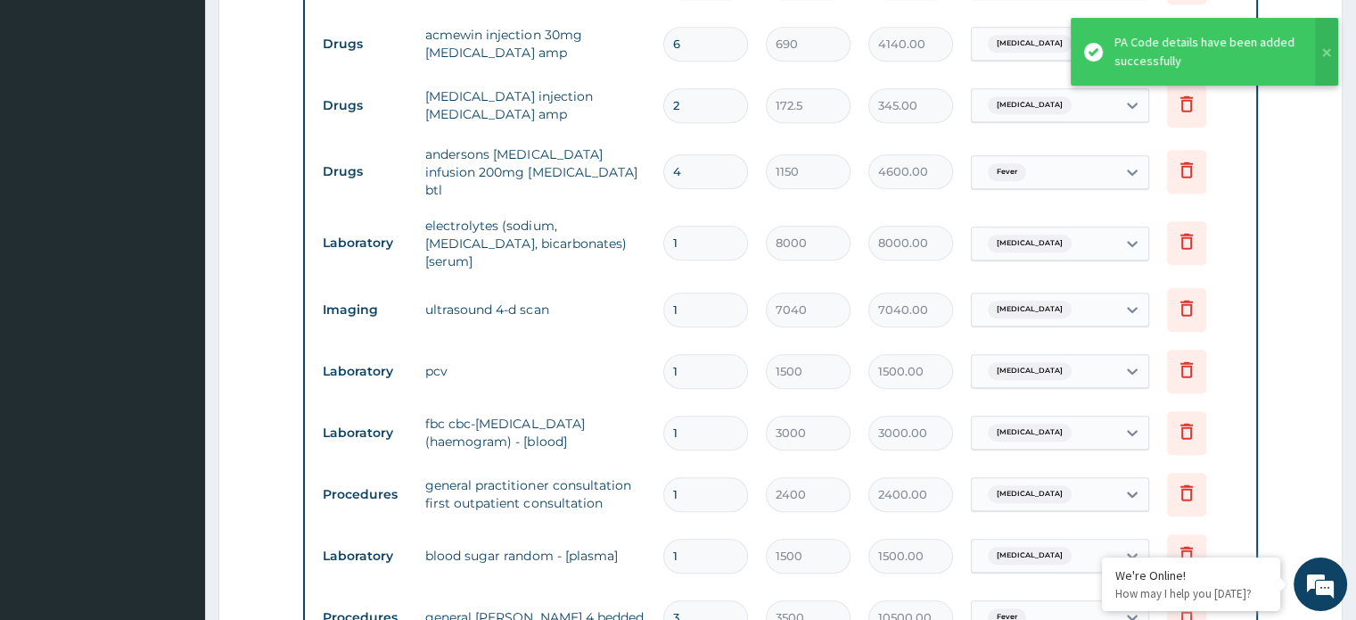
scroll to position [1376, 0]
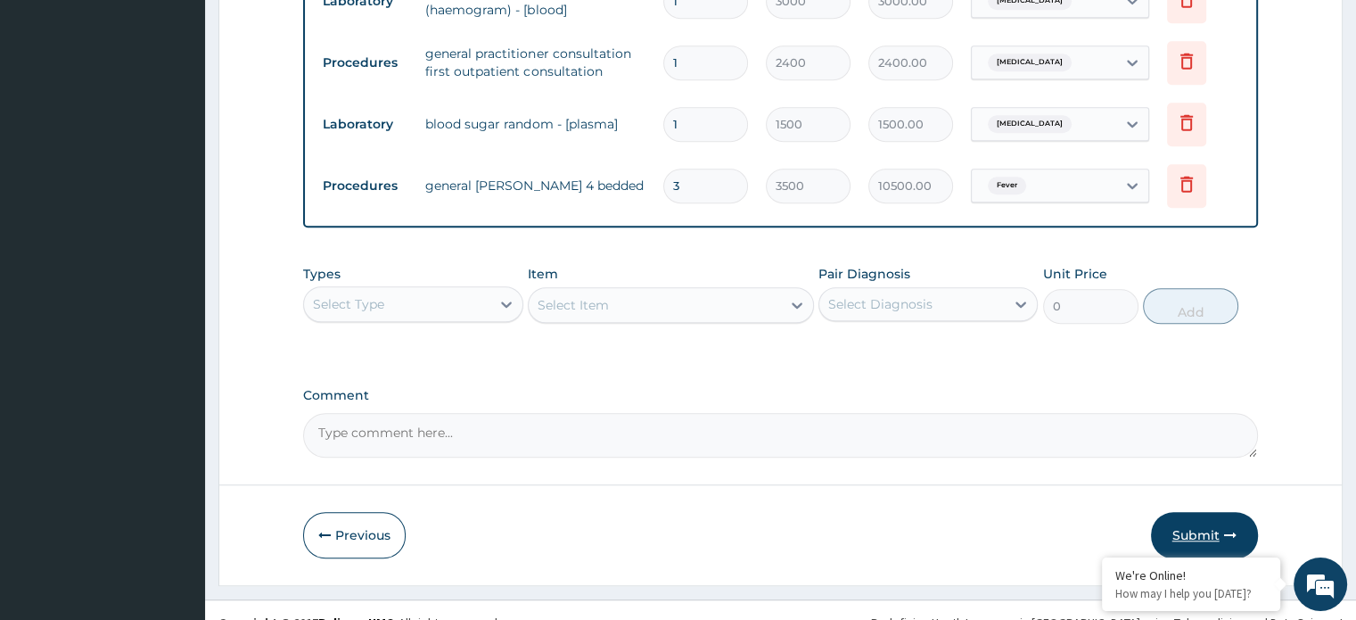
click at [1202, 523] on button "Submit" at bounding box center [1204, 535] width 107 height 46
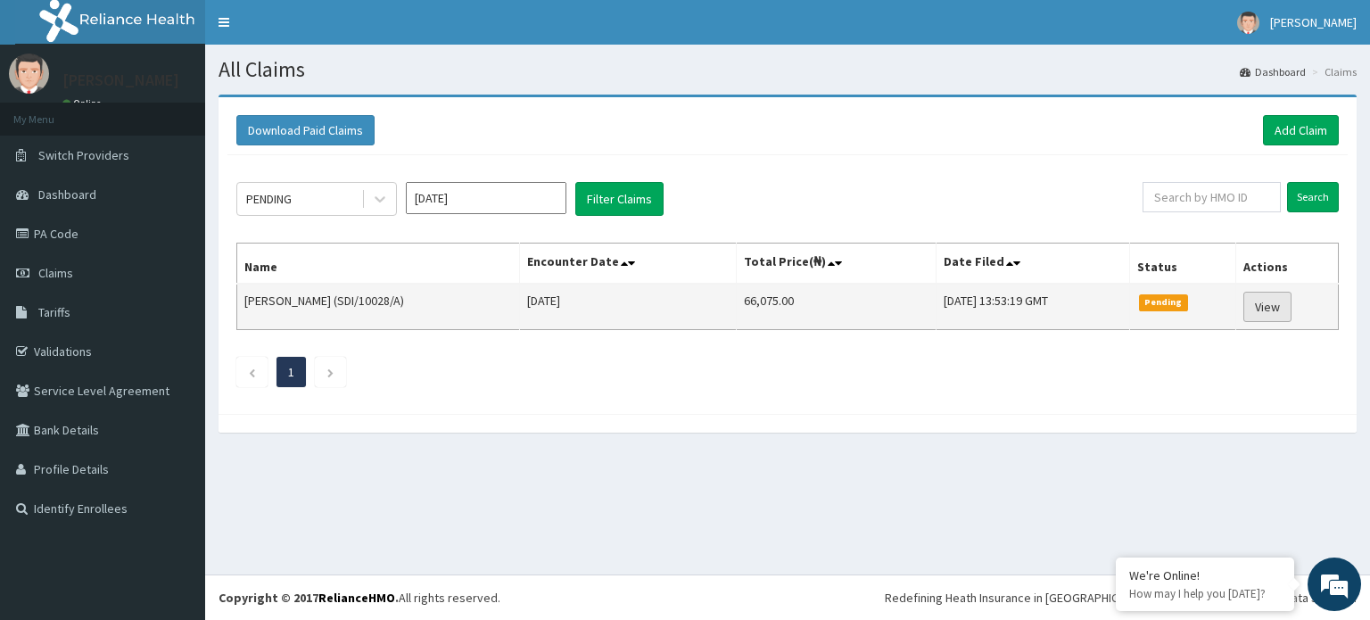
click at [1273, 305] on link "View" at bounding box center [1267, 307] width 48 height 30
click at [1270, 307] on link "View" at bounding box center [1267, 307] width 48 height 30
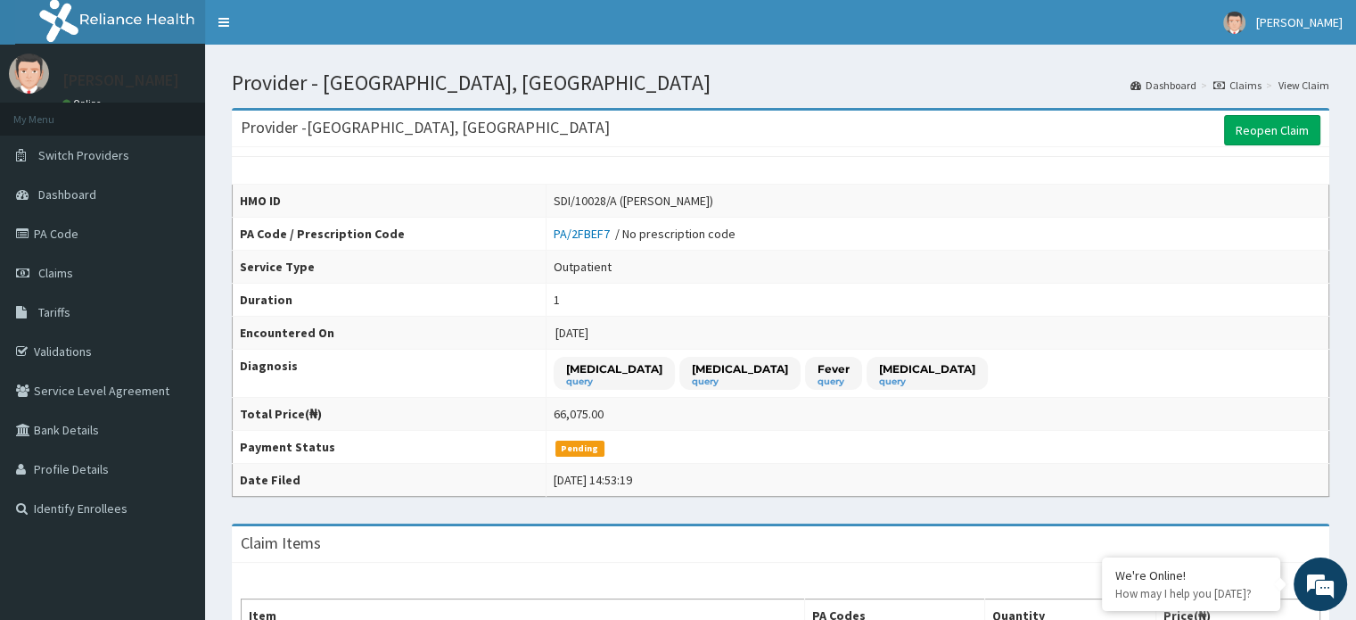
drag, startPoint x: 1369, startPoint y: 181, endPoint x: 1368, endPoint y: 112, distance: 68.7
